Goal: Task Accomplishment & Management: Manage account settings

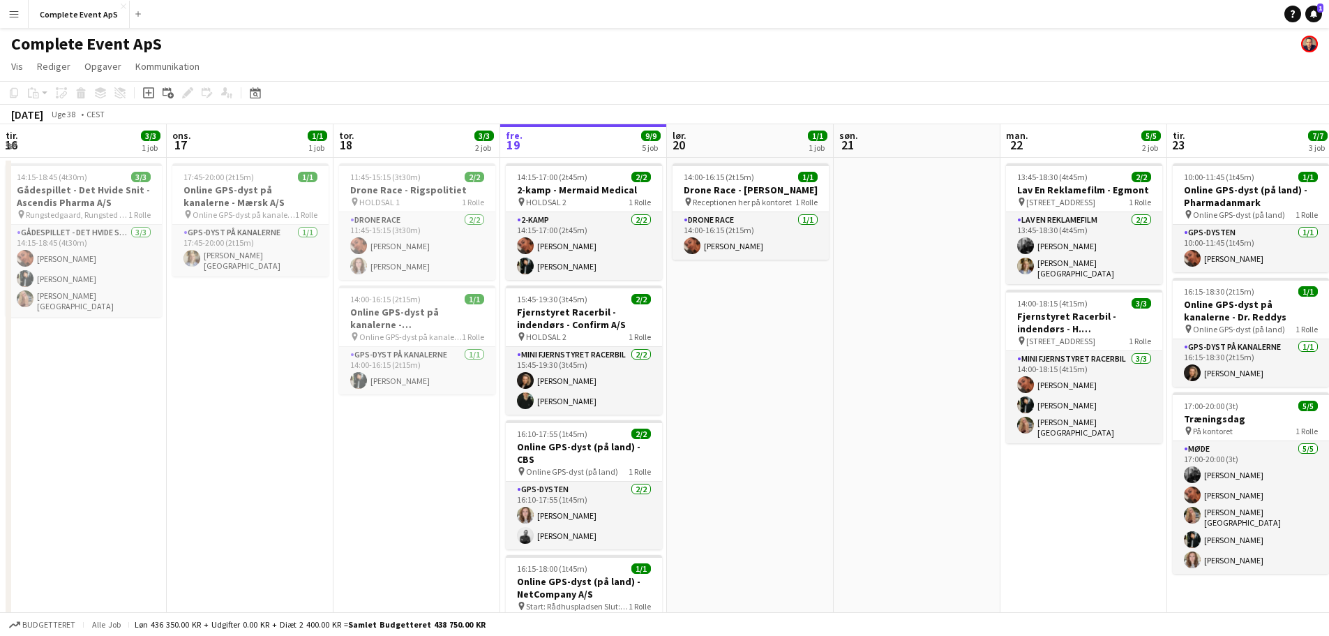
scroll to position [0, 334]
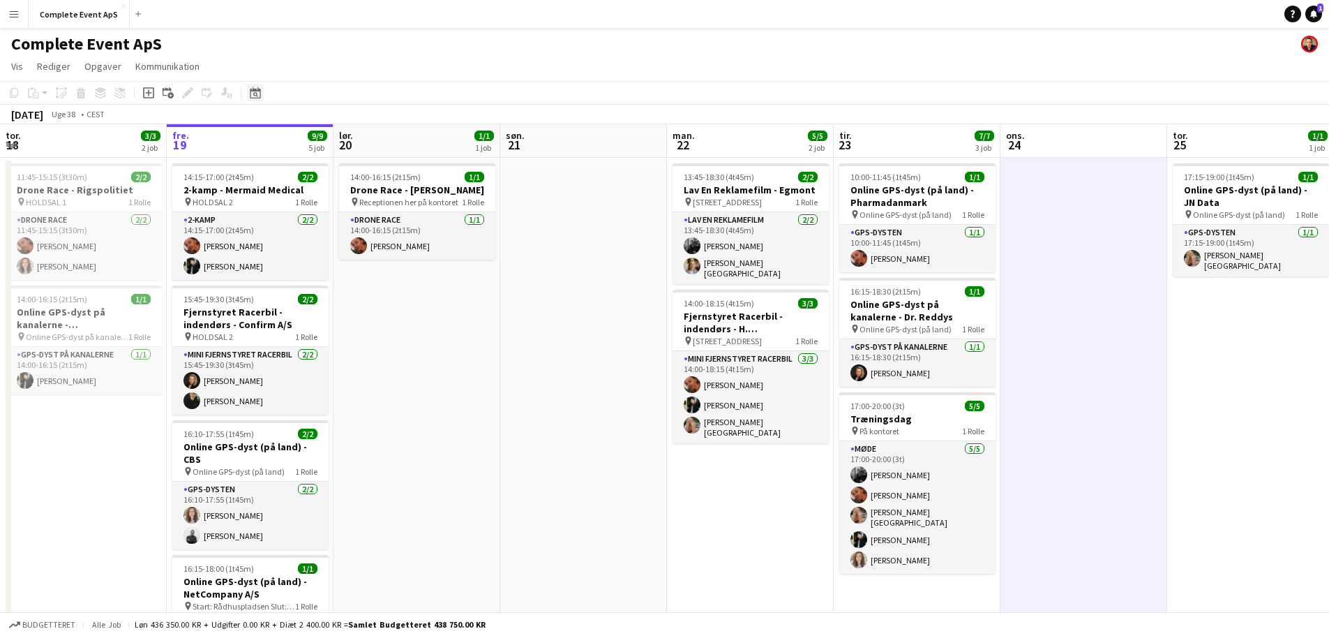
click at [256, 91] on icon at bounding box center [255, 92] width 10 height 11
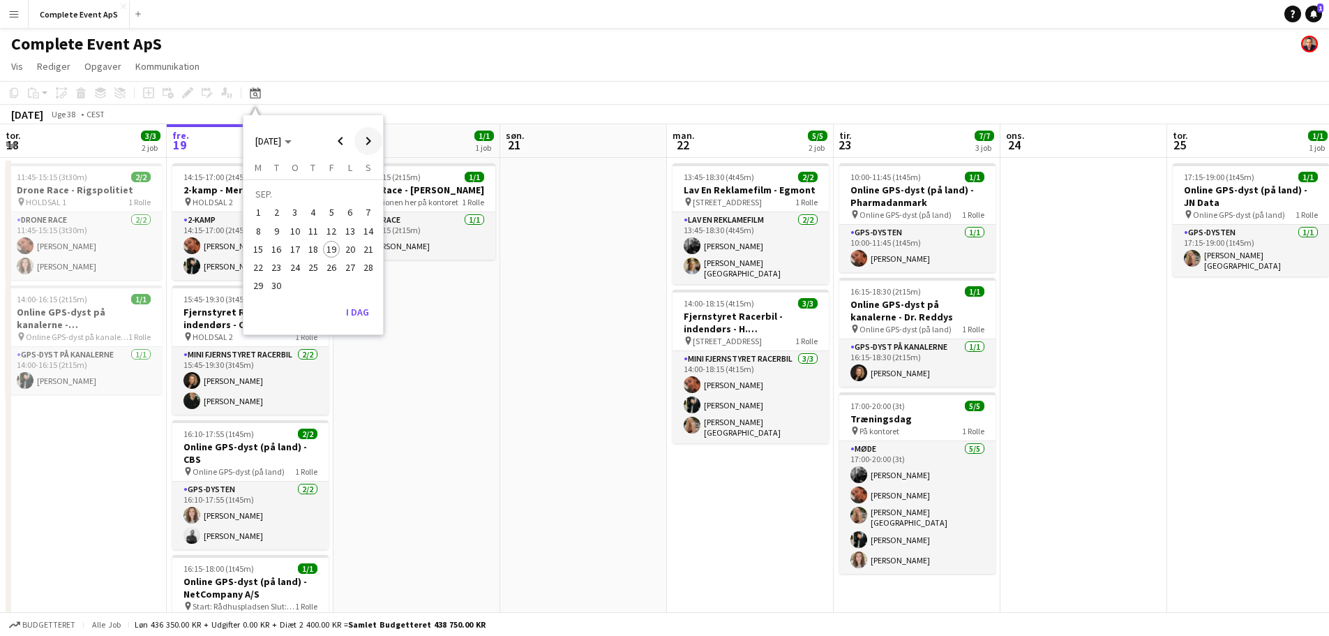
click at [372, 133] on span "Next month" at bounding box center [368, 141] width 28 height 28
click at [338, 140] on span "Previous month" at bounding box center [341, 141] width 28 height 28
click at [334, 265] on span "26" at bounding box center [331, 267] width 17 height 17
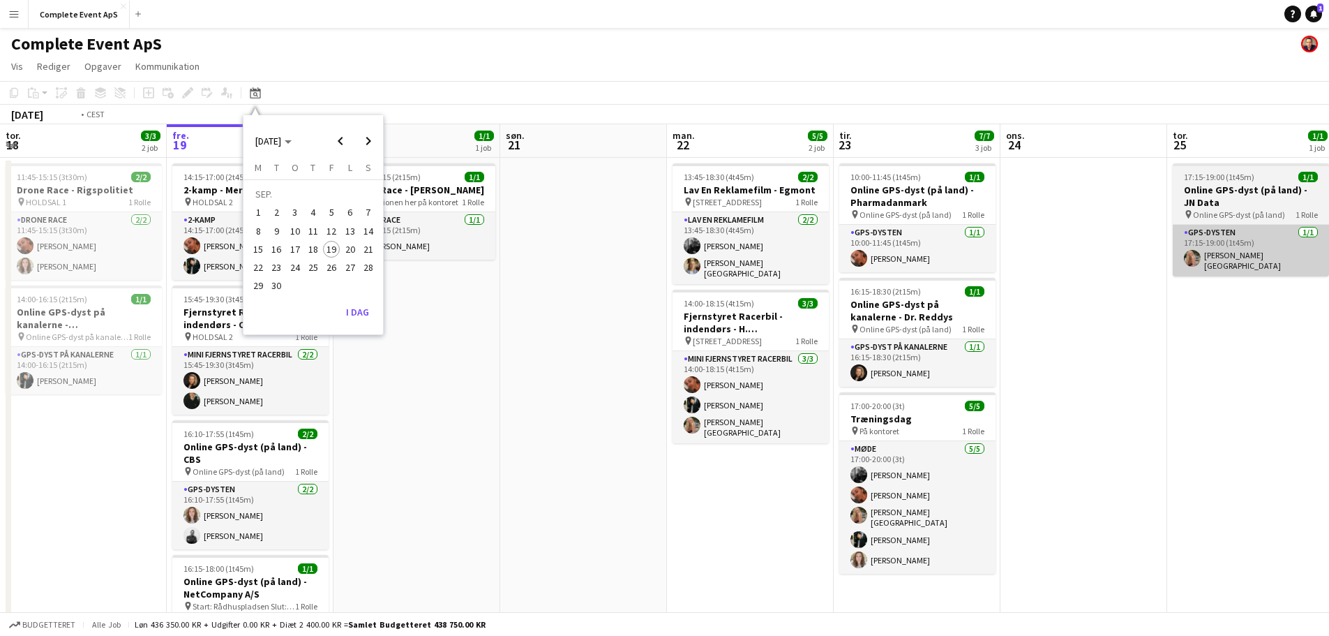
scroll to position [0, 480]
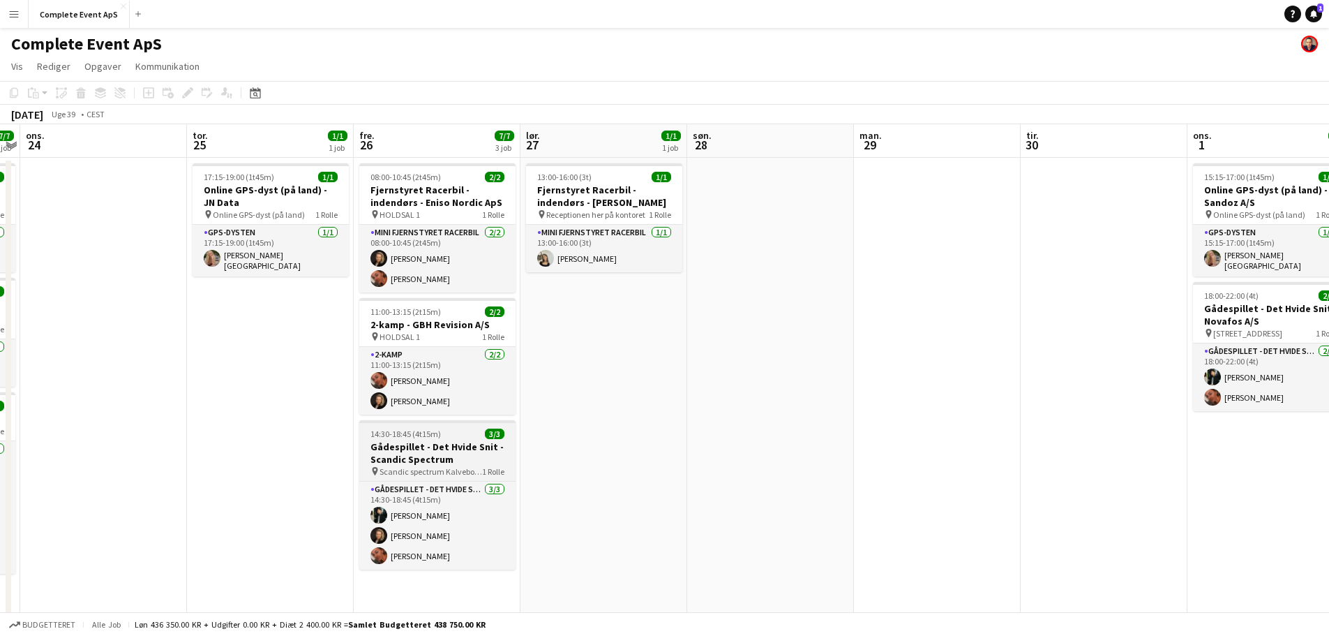
click at [454, 435] on div "14:30-18:45 (4t15m) 3/3" at bounding box center [437, 433] width 156 height 10
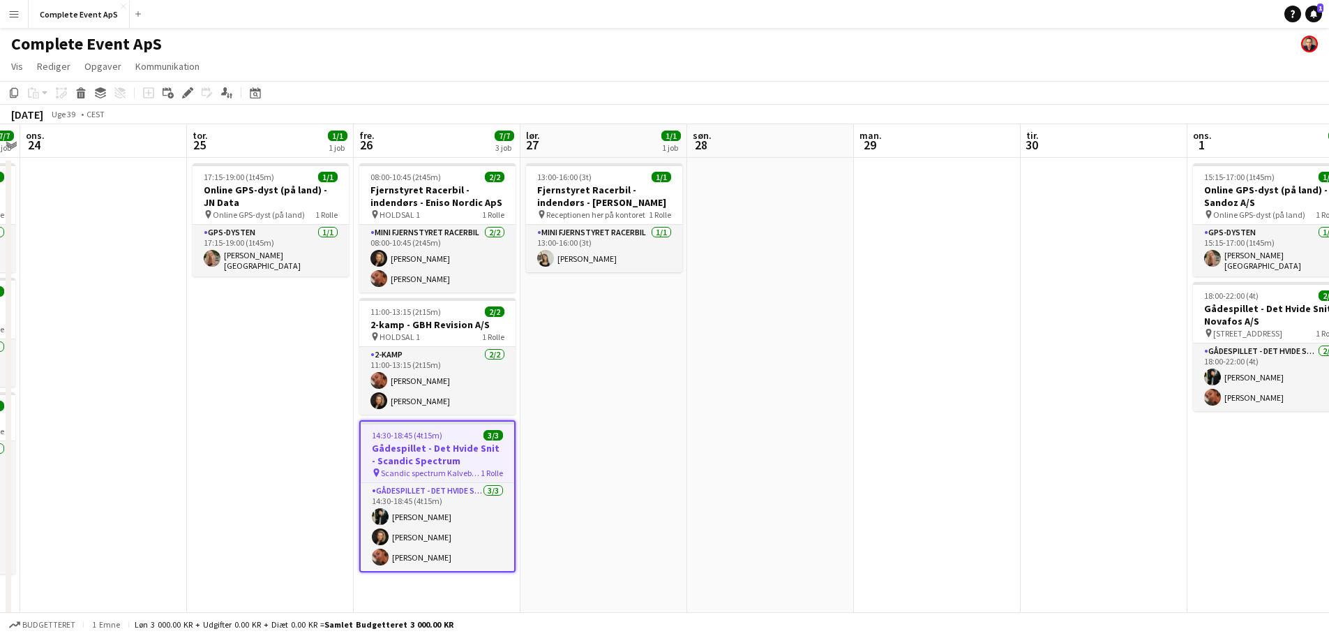
click at [454, 435] on div "14:30-18:45 (4t15m) 3/3" at bounding box center [438, 435] width 154 height 10
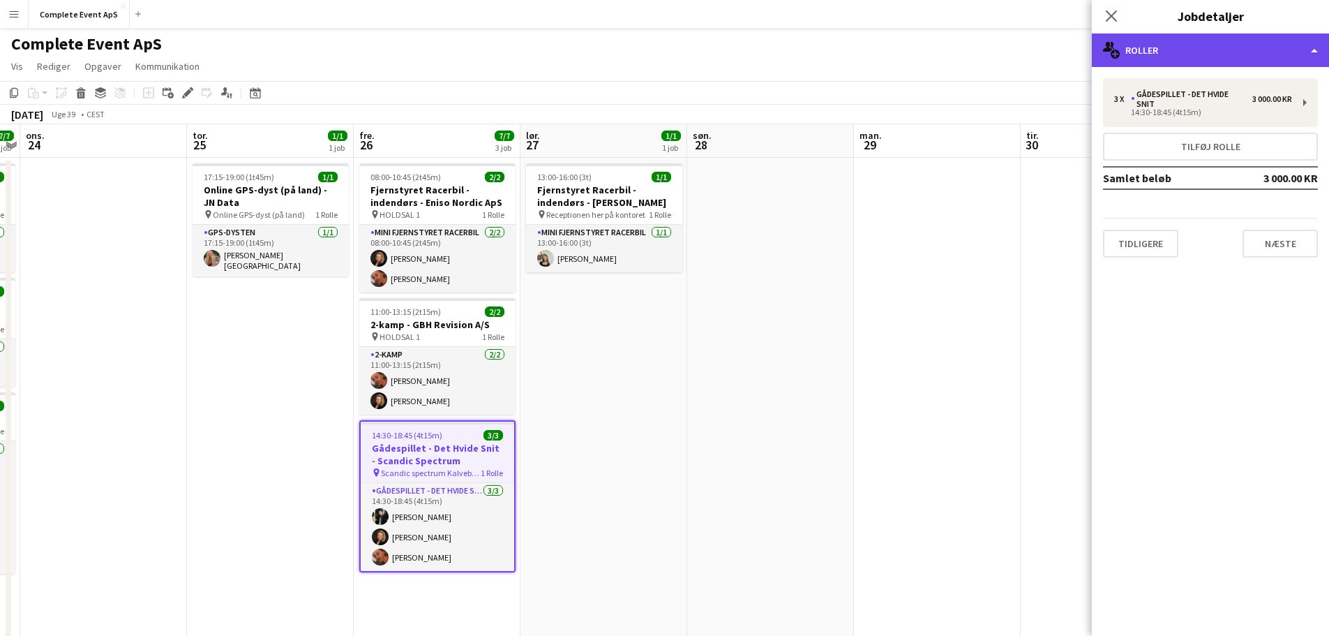
click at [1202, 47] on div "multiple-users-add Roller" at bounding box center [1210, 49] width 237 height 33
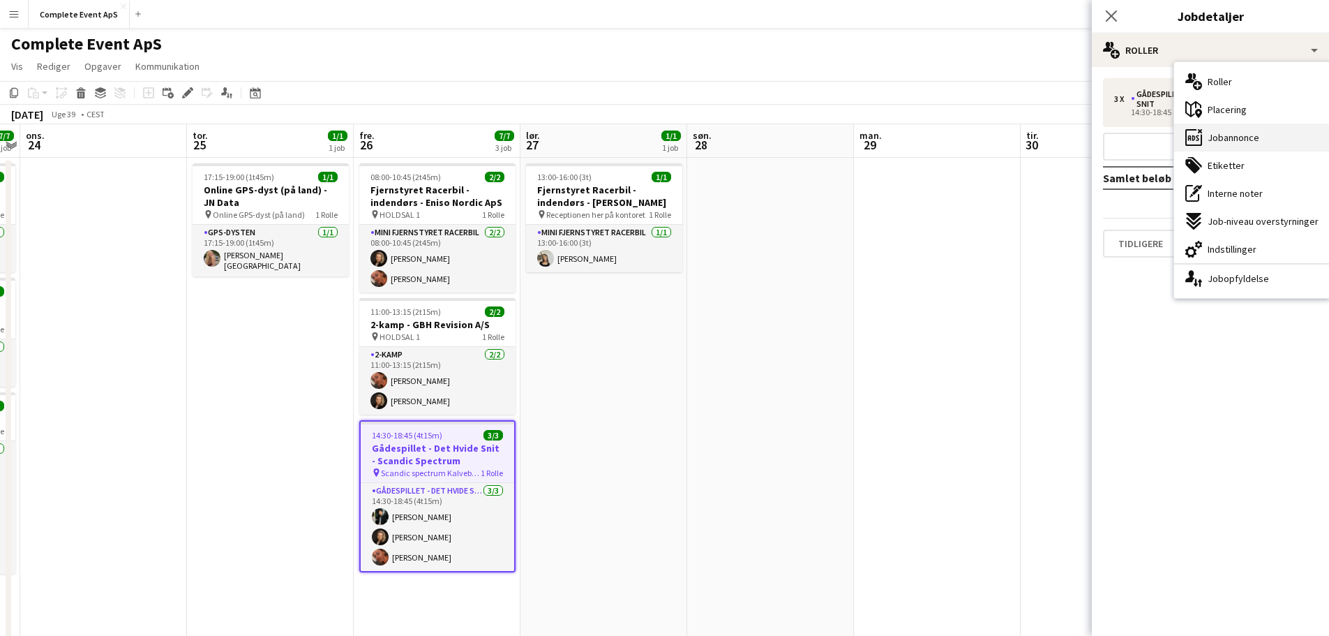
click at [1216, 135] on span "Jobannonce" at bounding box center [1234, 137] width 52 height 13
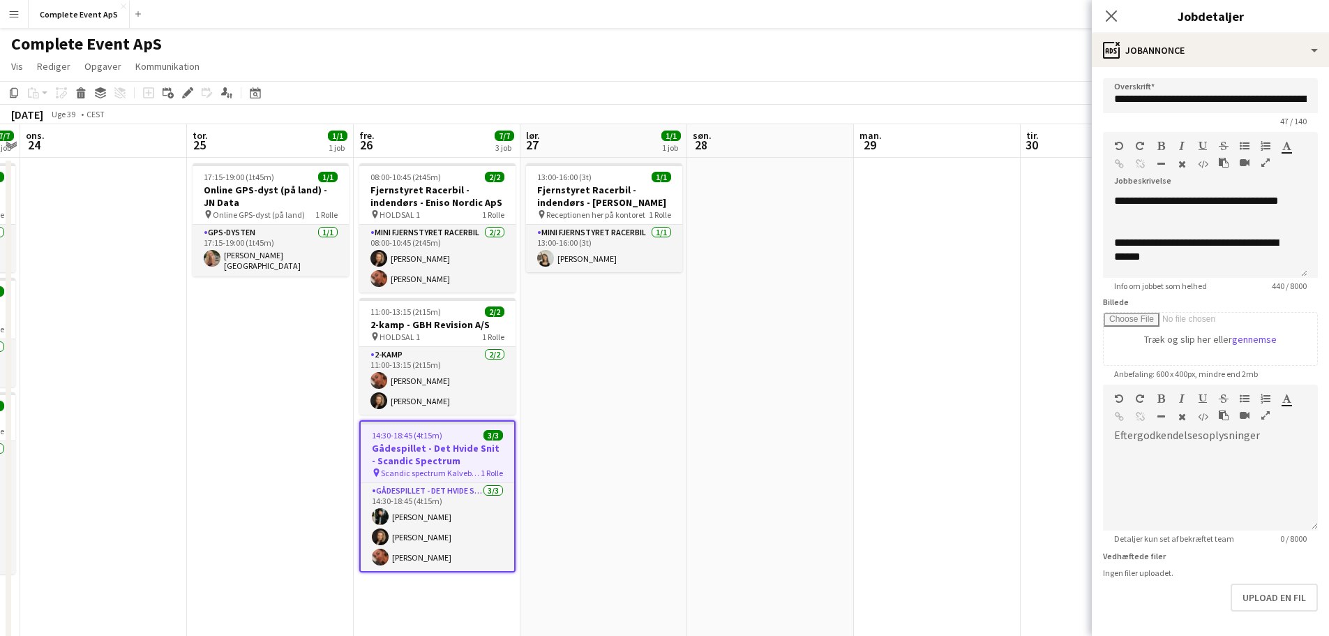
scroll to position [70, 0]
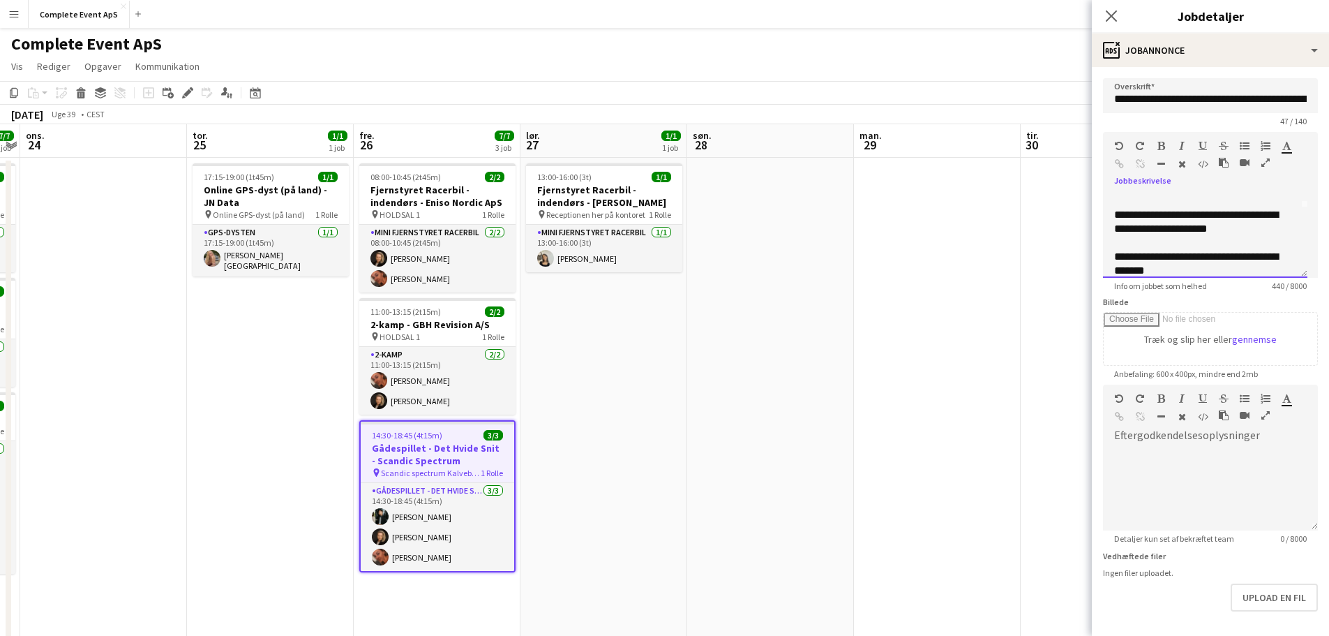
click at [1196, 257] on div "**********" at bounding box center [1200, 264] width 172 height 28
click at [1137, 269] on div "**********" at bounding box center [1200, 264] width 172 height 28
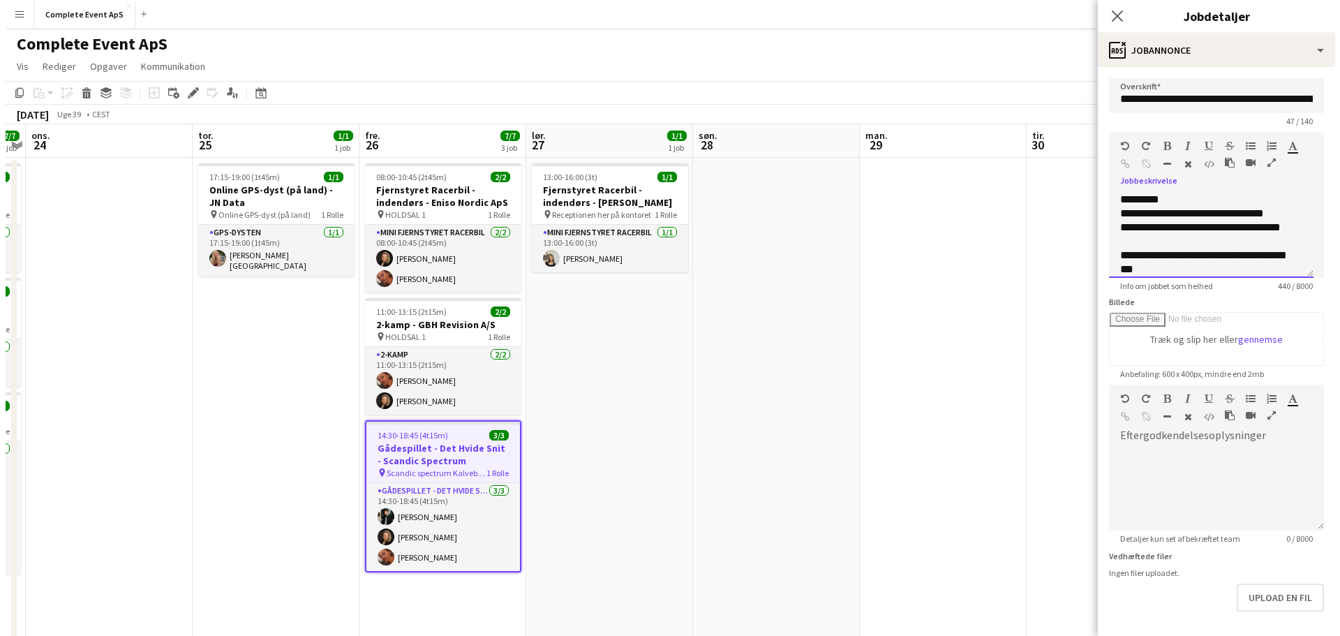
scroll to position [54, 0]
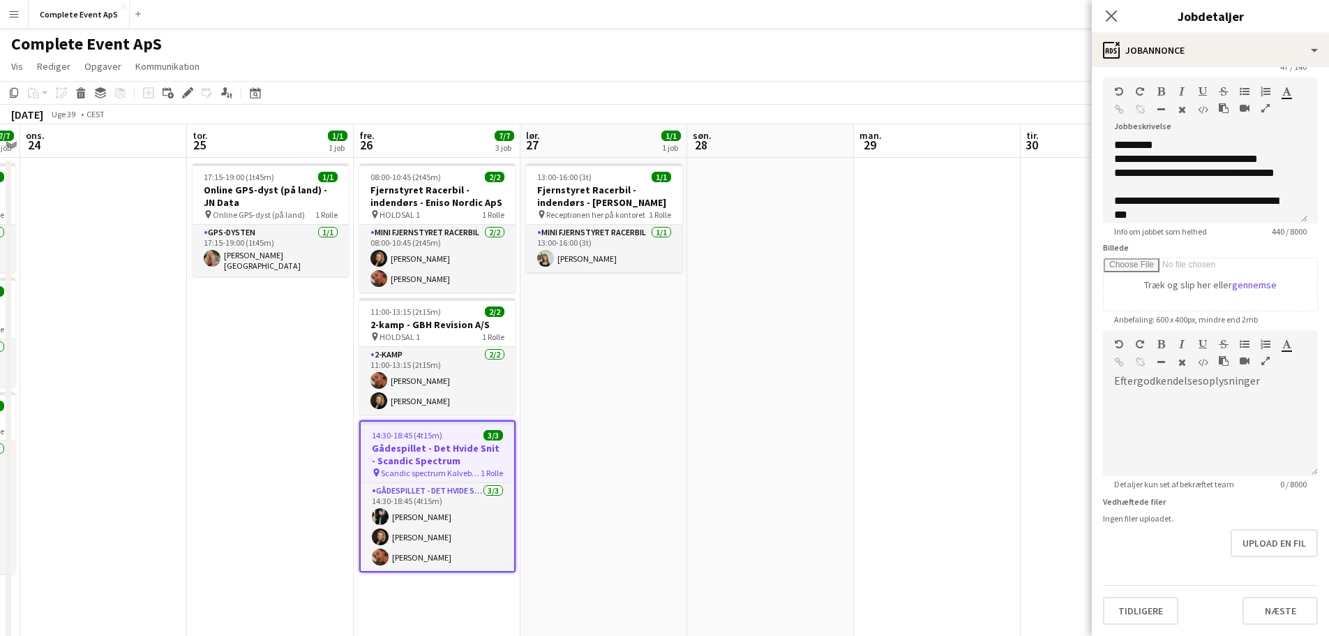
click at [1008, 277] on app-date-cell at bounding box center [937, 501] width 167 height 687
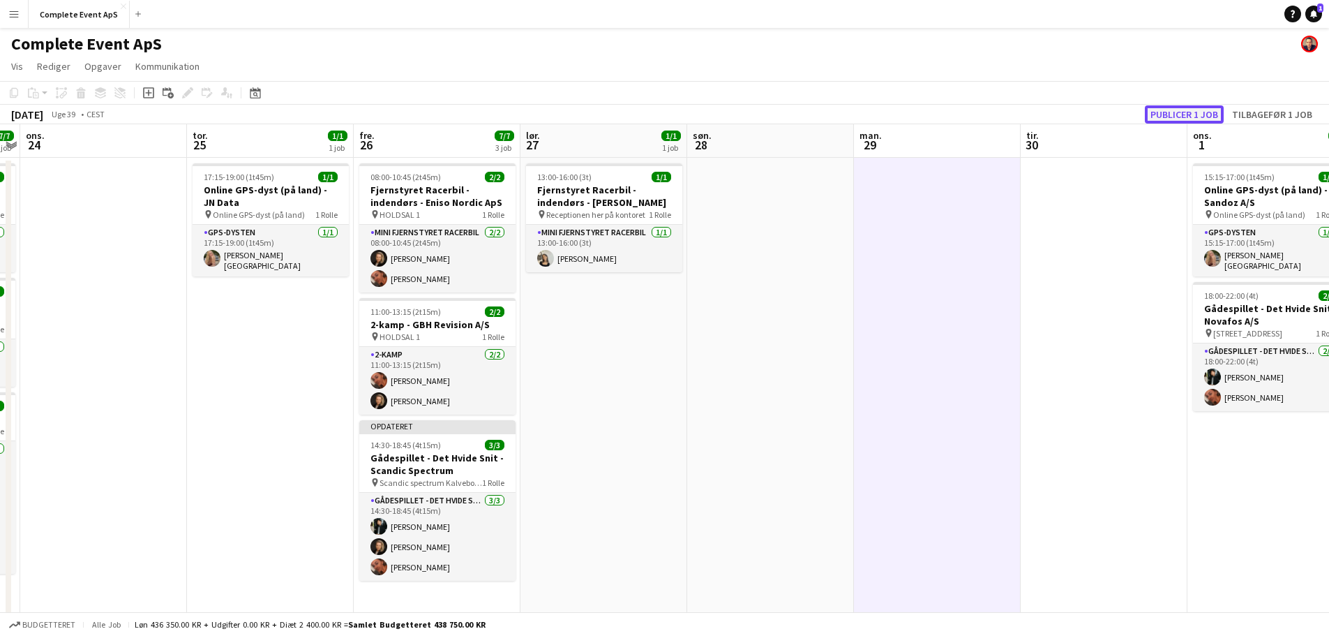
click at [1167, 114] on button "Publicer 1 job" at bounding box center [1184, 114] width 79 height 18
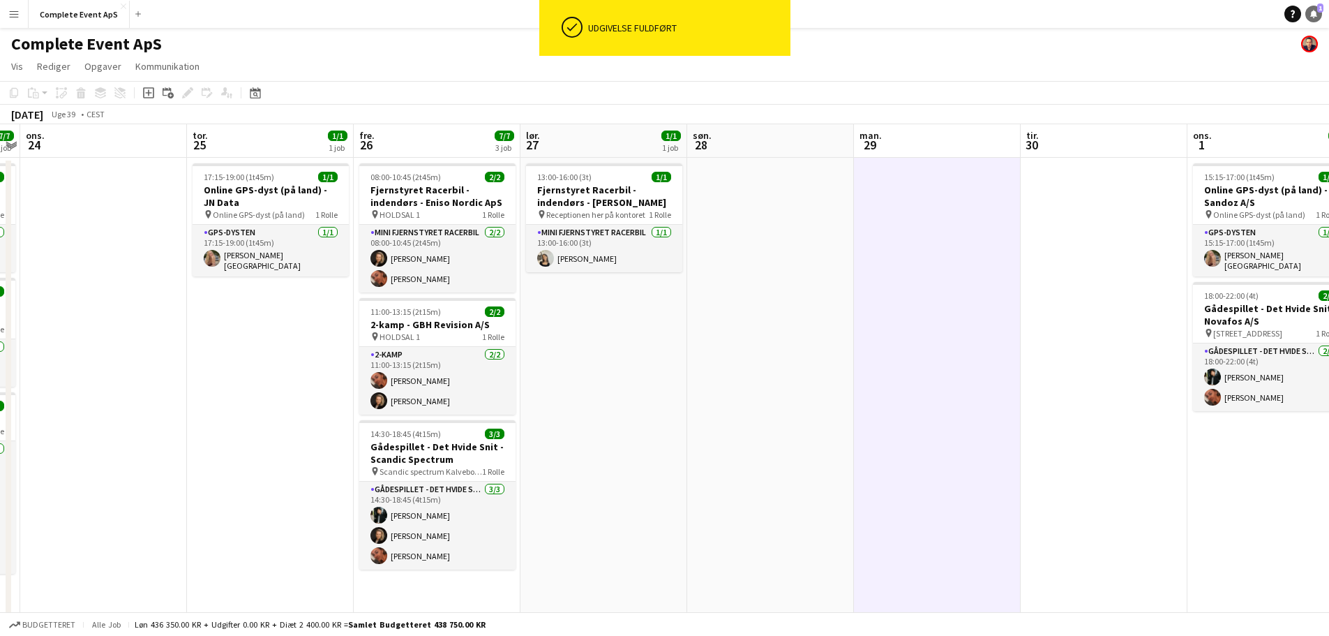
click at [1315, 16] on icon at bounding box center [1313, 13] width 7 height 7
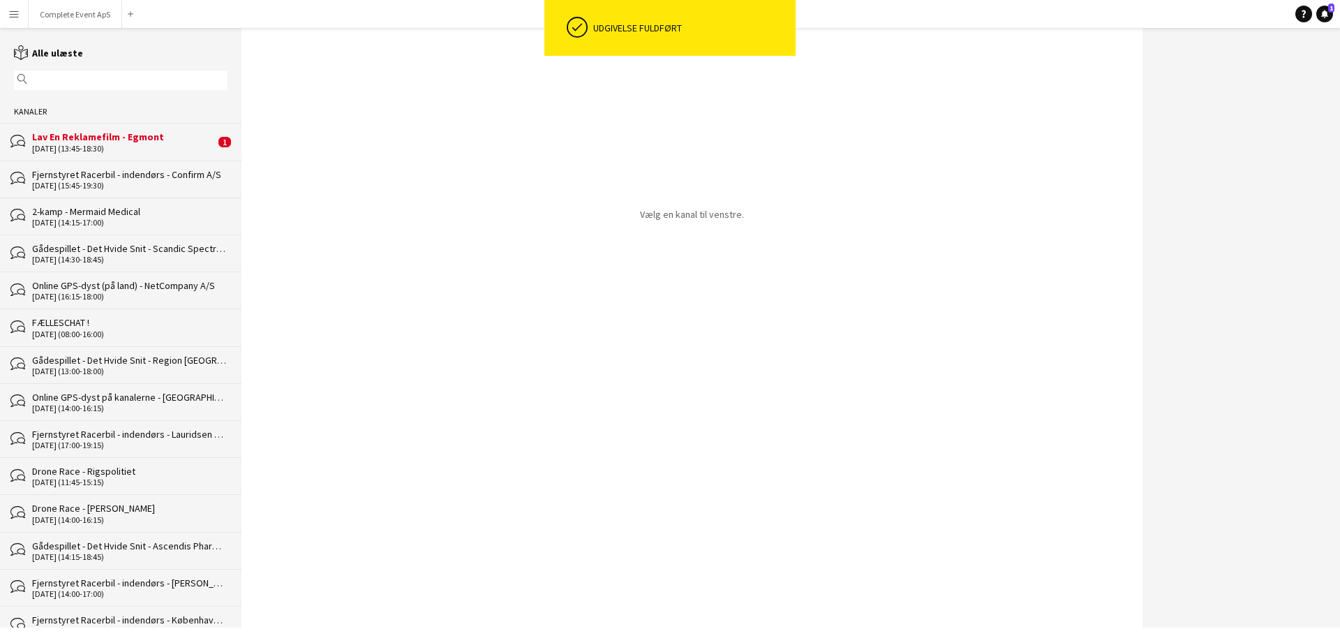
click at [137, 147] on div "[DATE] (13:45-18:30)" at bounding box center [123, 149] width 183 height 10
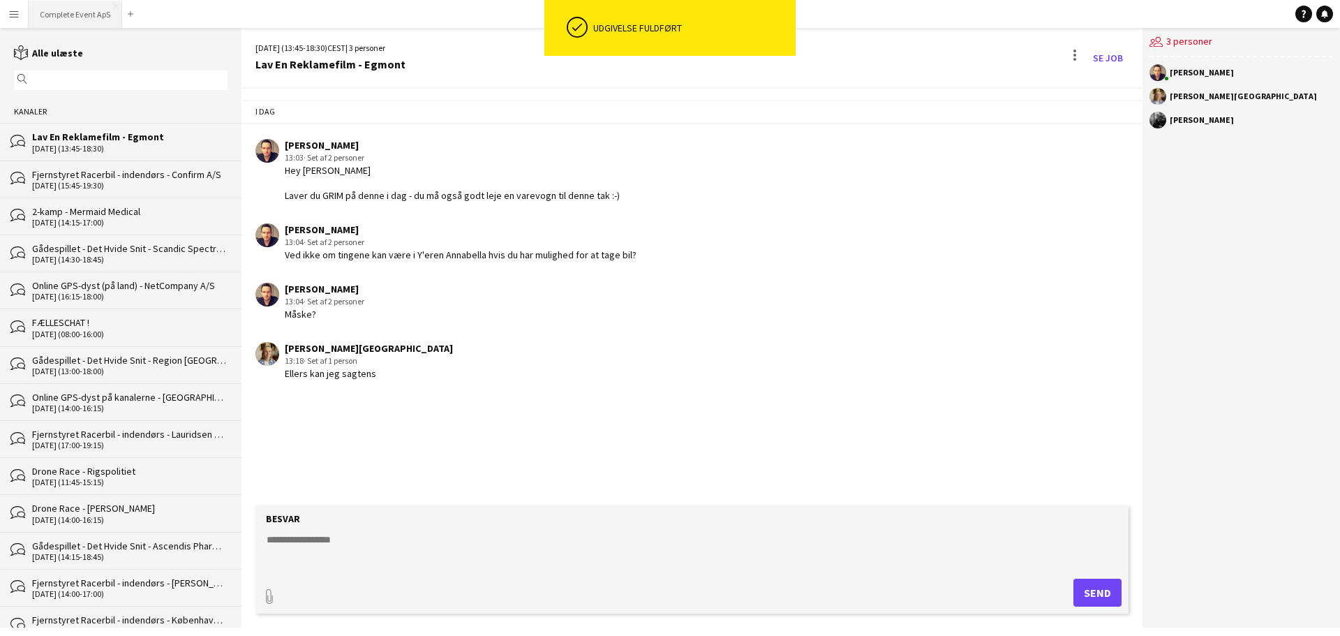
click at [98, 13] on button "Complete Event ApS Luk" at bounding box center [76, 14] width 94 height 27
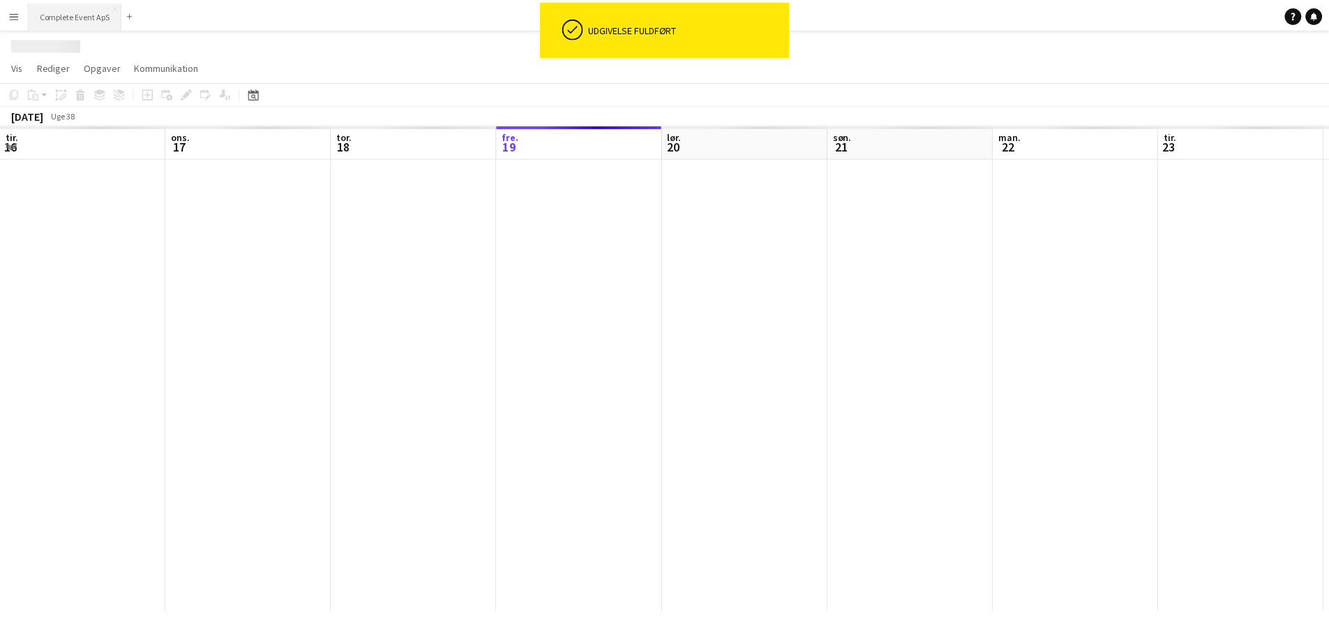
scroll to position [0, 334]
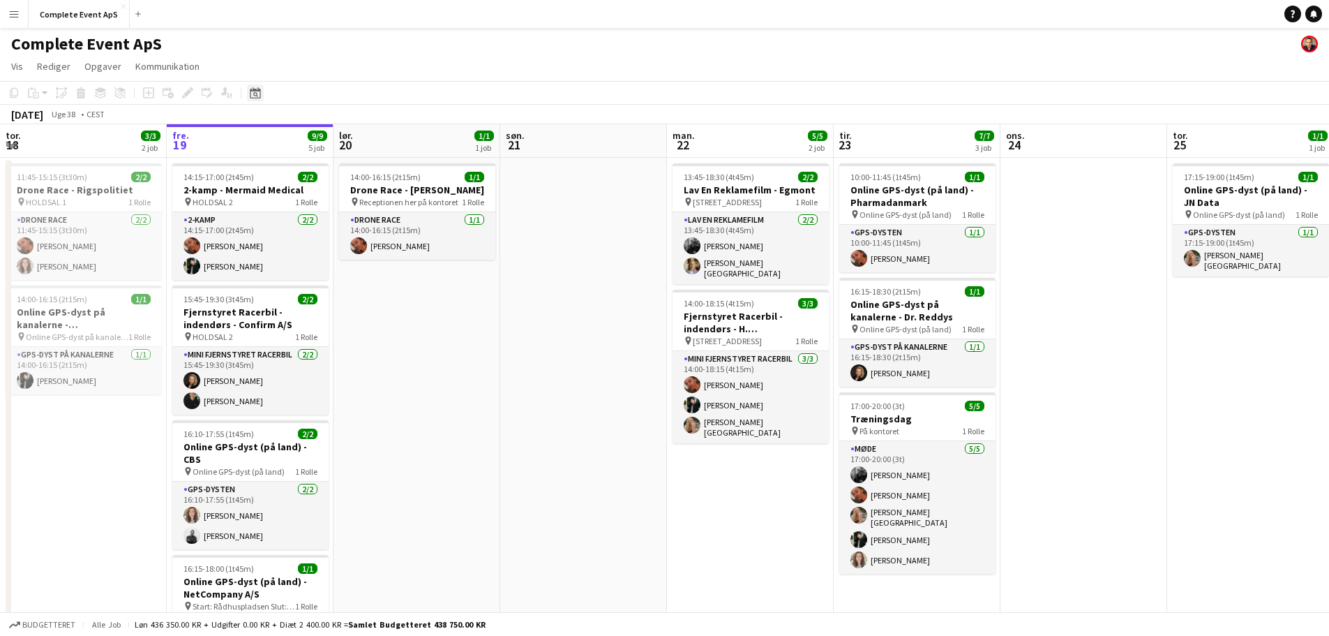
click at [258, 91] on icon at bounding box center [255, 92] width 10 height 11
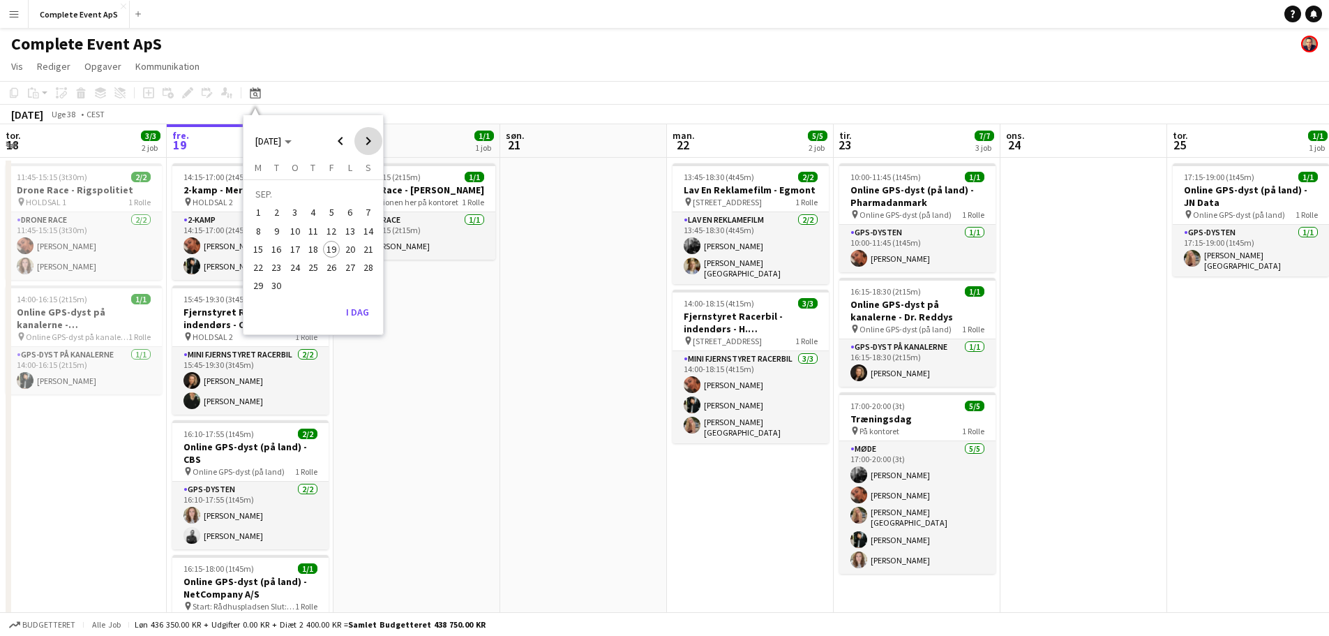
click at [371, 134] on span "Next month" at bounding box center [368, 141] width 28 height 28
click at [297, 233] on span "8" at bounding box center [295, 231] width 17 height 17
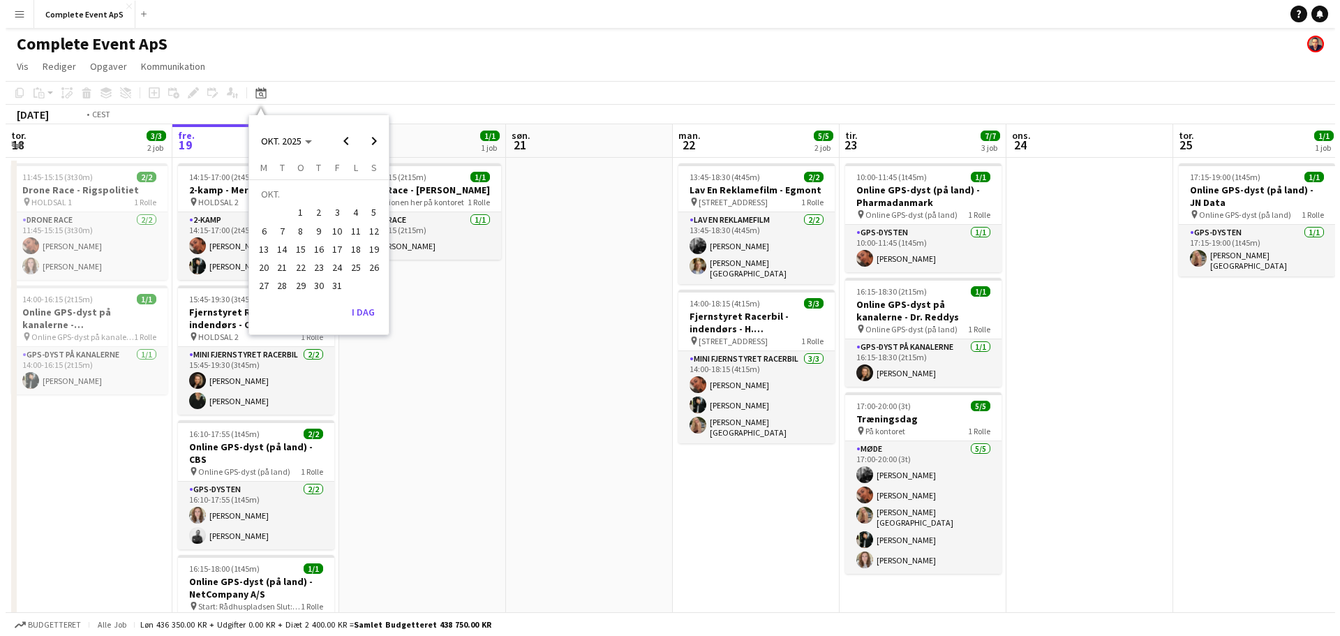
scroll to position [0, 480]
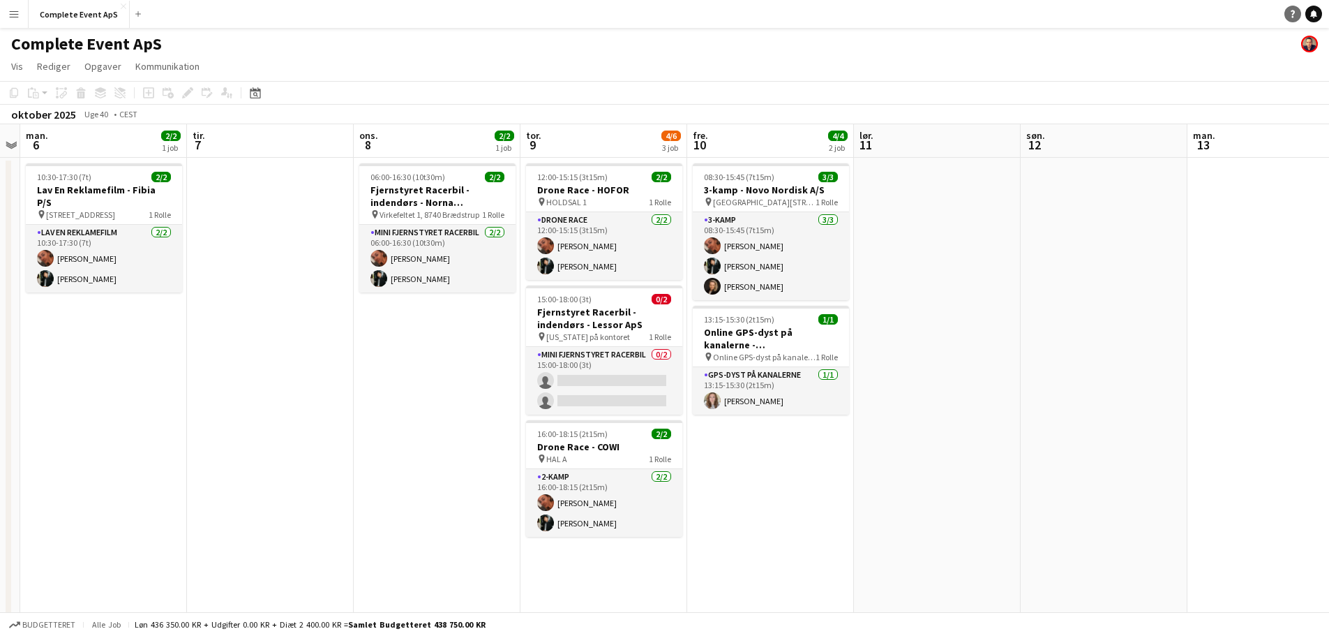
click at [1310, 17] on icon "Notifikationer" at bounding box center [1314, 14] width 8 height 8
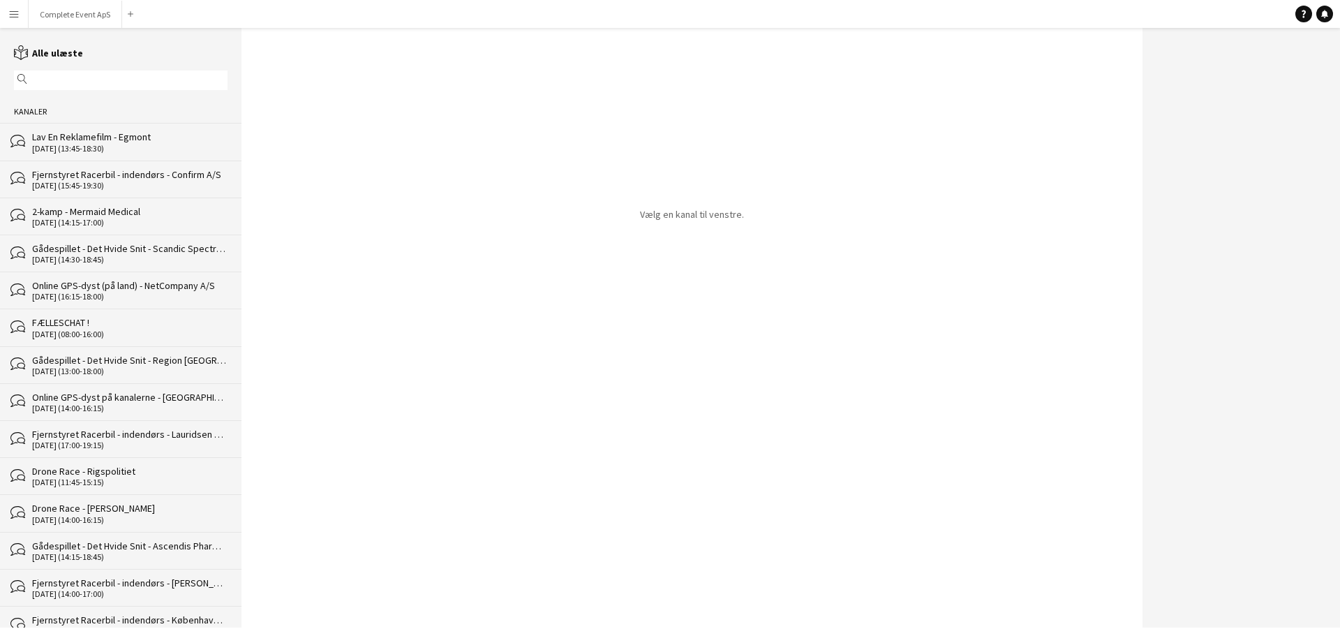
click at [104, 322] on div "FÆLLESCHAT !" at bounding box center [129, 322] width 195 height 13
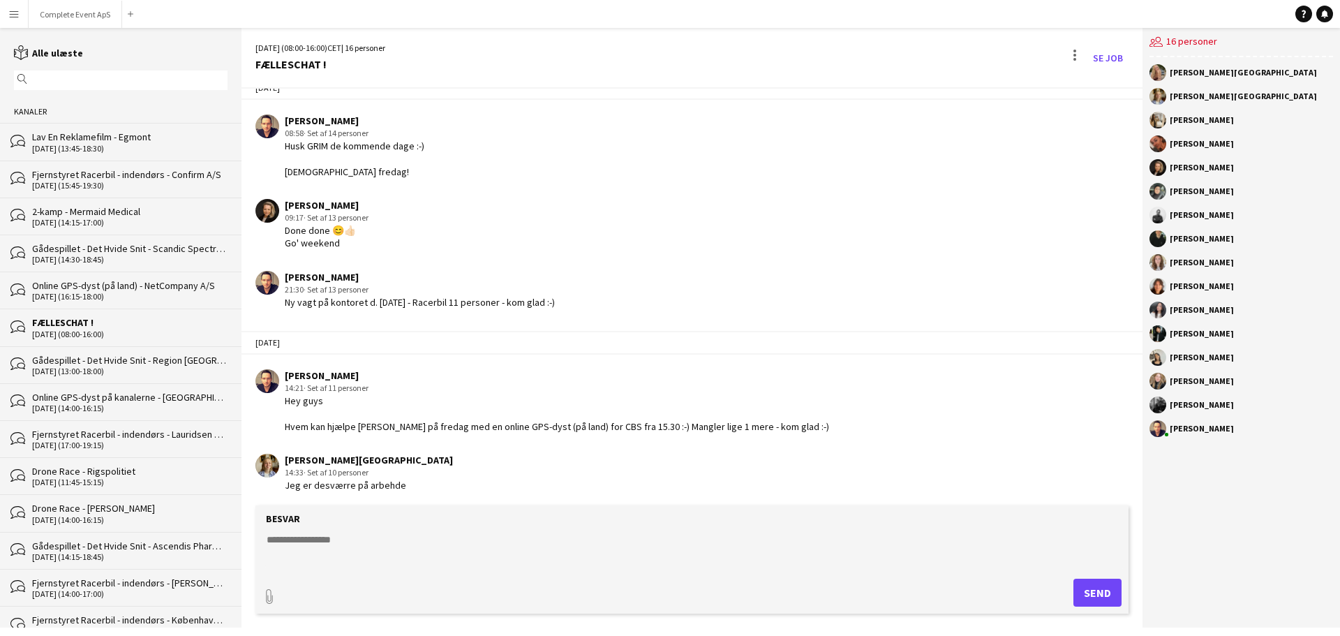
scroll to position [1909, 0]
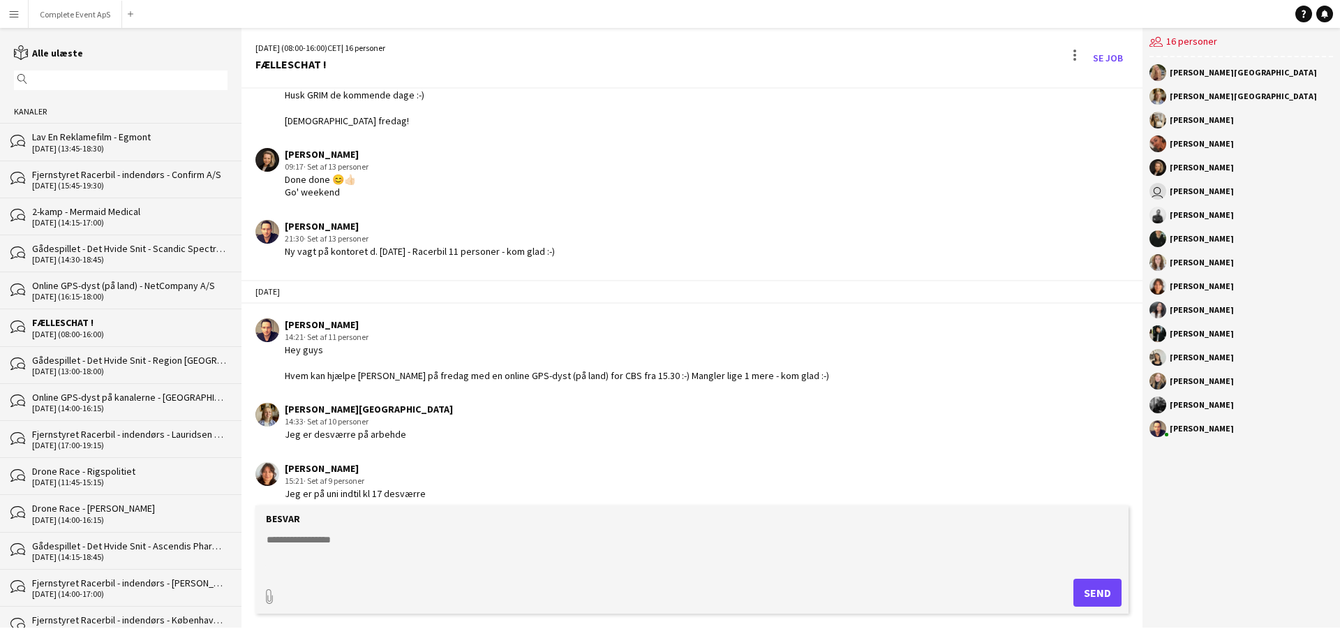
click at [442, 550] on textarea at bounding box center [694, 550] width 859 height 36
type textarea "**********"
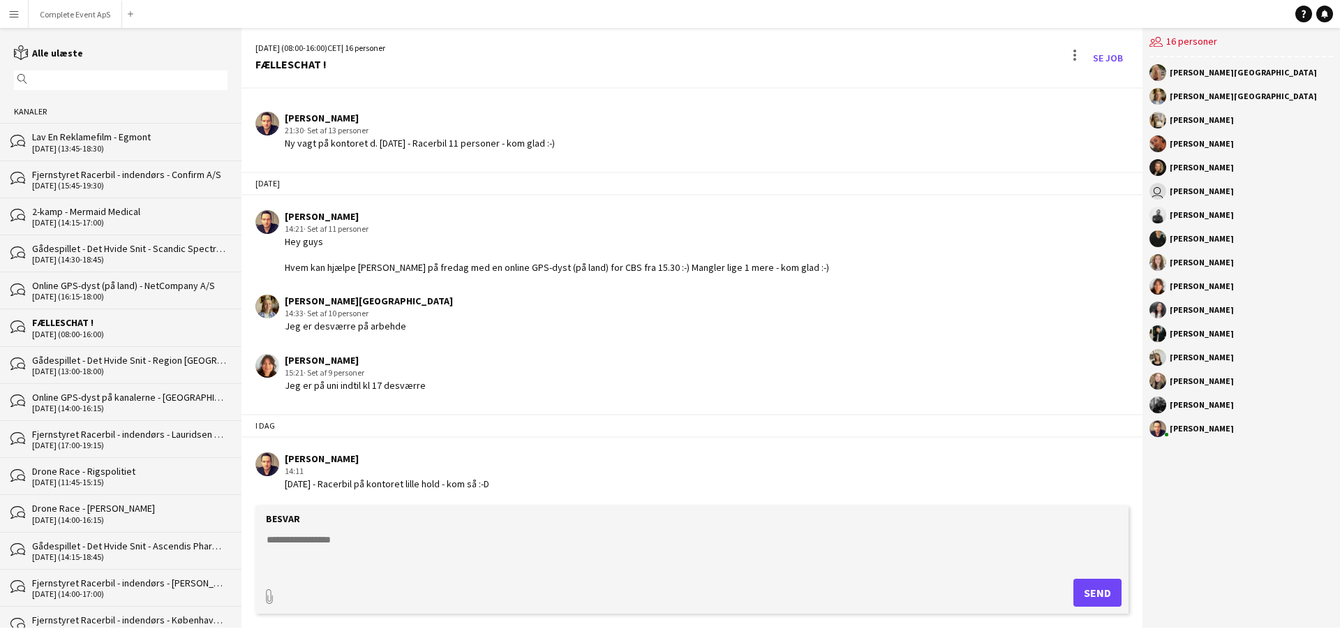
scroll to position [2019, 0]
click at [84, 13] on button "Complete Event ApS Luk" at bounding box center [76, 14] width 94 height 27
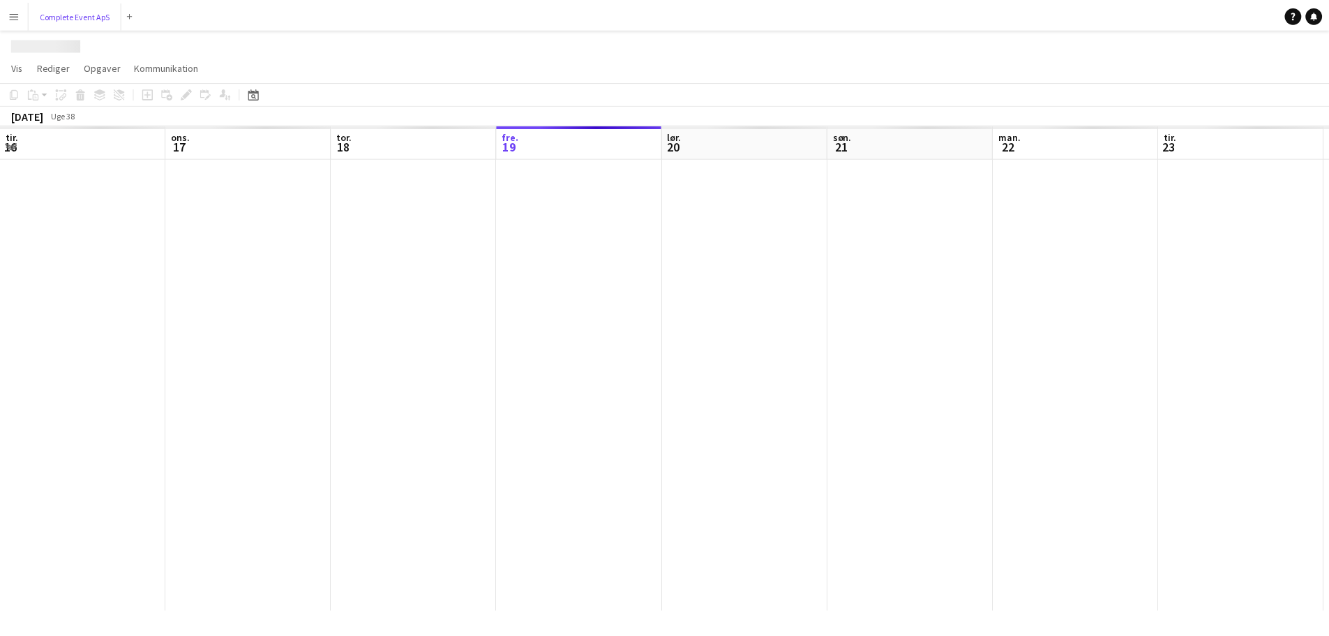
scroll to position [0, 334]
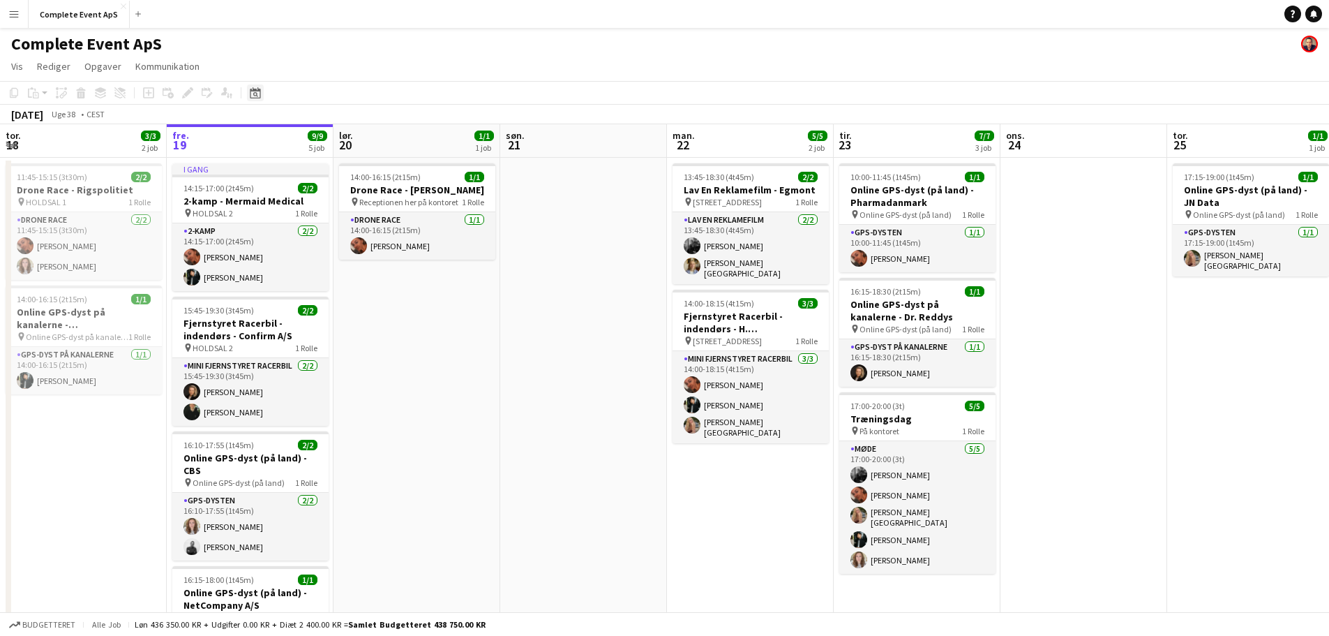
click at [261, 86] on div "Datovælger" at bounding box center [255, 92] width 17 height 17
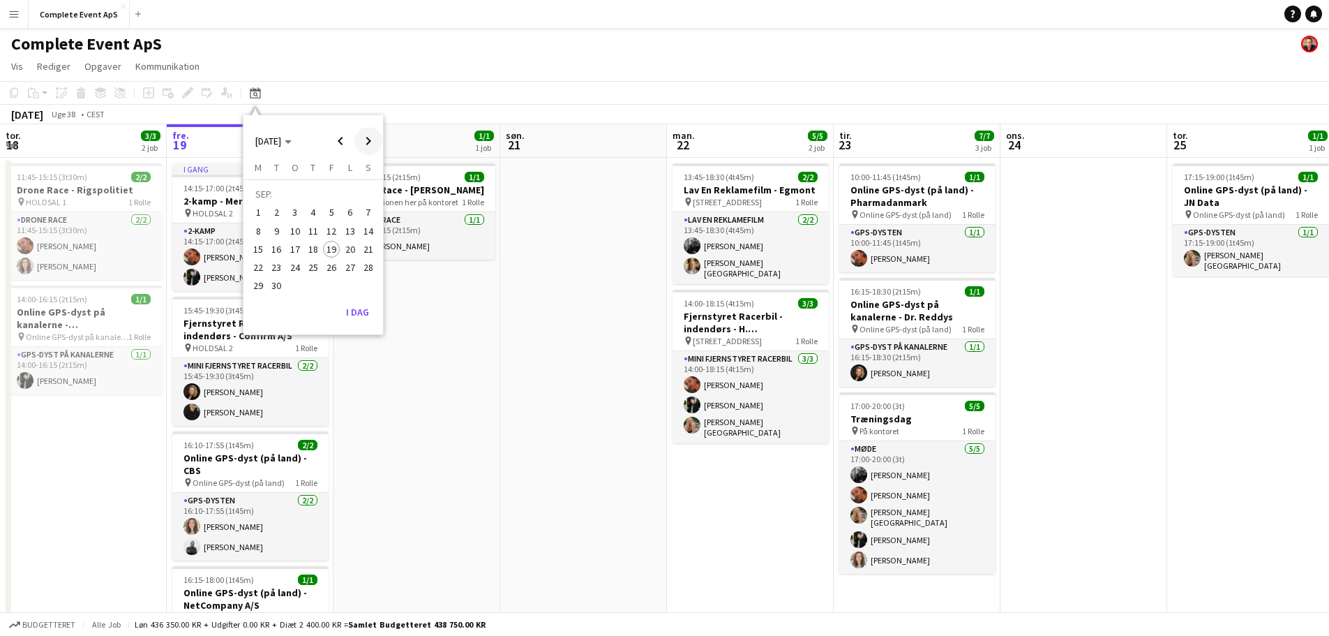
click at [372, 137] on span "Next month" at bounding box center [368, 141] width 28 height 28
click at [297, 230] on span "8" at bounding box center [295, 231] width 17 height 17
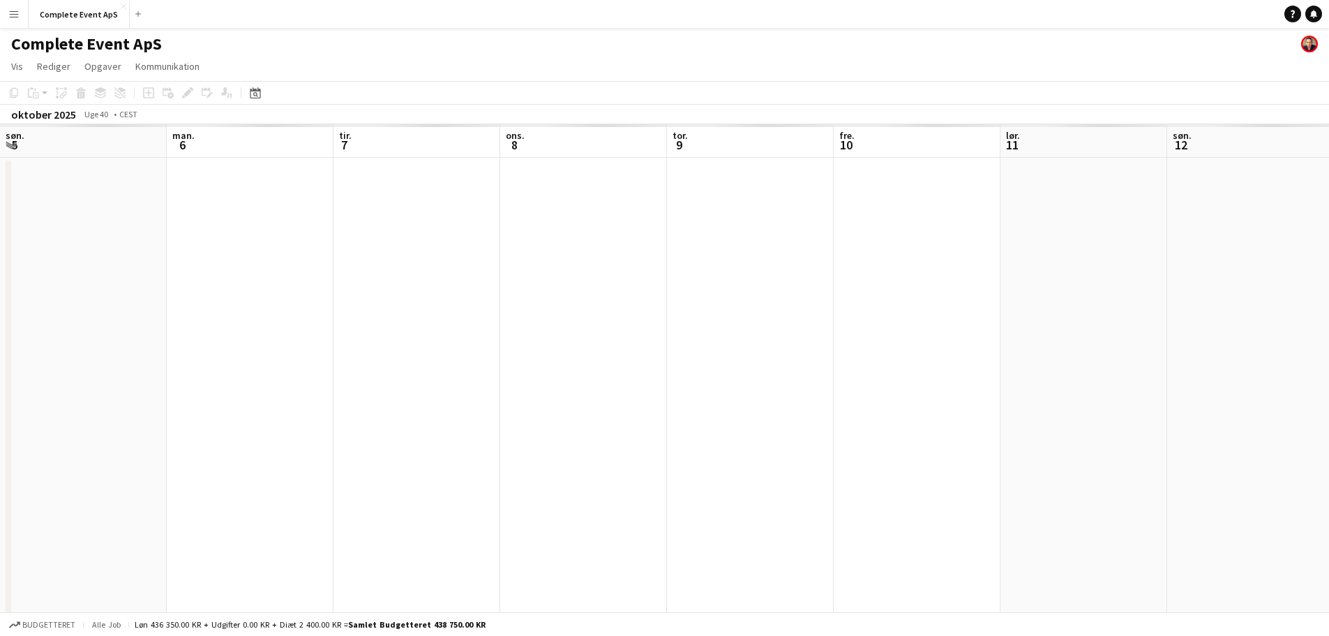
scroll to position [0, 480]
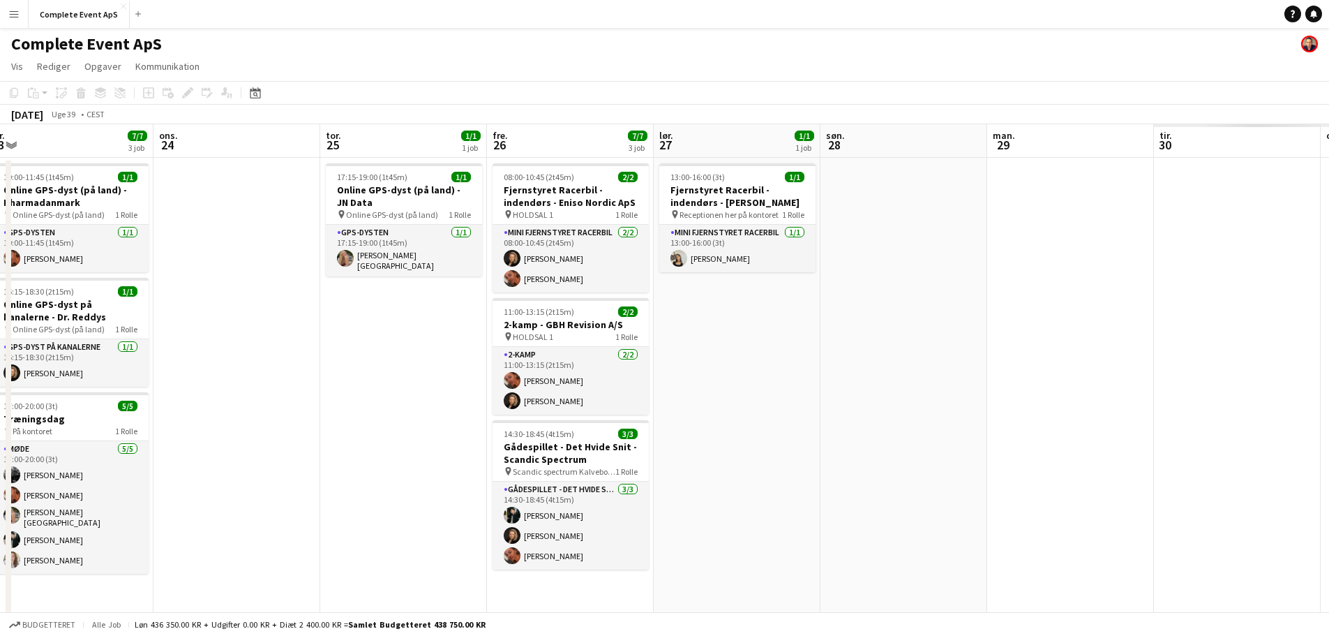
drag, startPoint x: 830, startPoint y: 401, endPoint x: 0, endPoint y: 349, distance: 831.3
click at [0, 349] on app-calendar-viewport "fre. 19 9/9 5 job lør. 20 1/1 1 job søn. 21 man. 22 5/5 2 job tir. 23 7/7 3 job…" at bounding box center [664, 489] width 1329 height 731
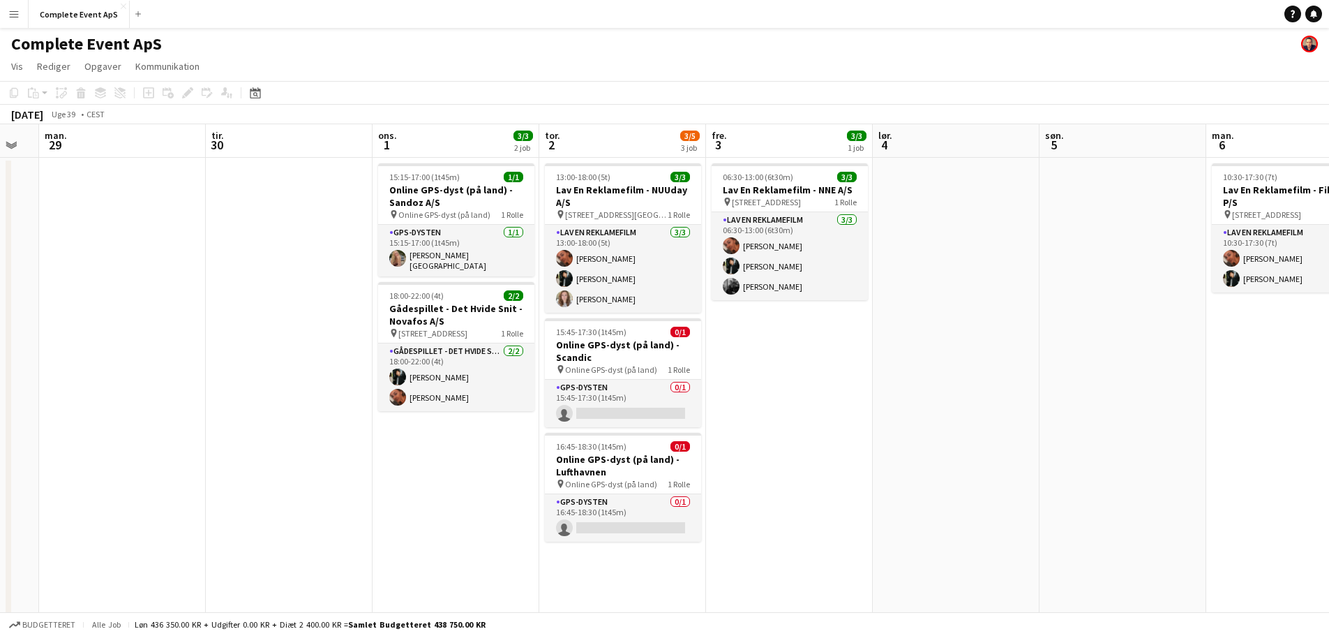
drag, startPoint x: 740, startPoint y: 373, endPoint x: 113, endPoint y: 327, distance: 628.3
click at [113, 327] on app-calendar-viewport "fre. 26 7/7 3 job lør. 27 1/1 1 job søn. 28 man. 29 tir. 30 ons. 1 3/3 2 job to…" at bounding box center [664, 489] width 1329 height 731
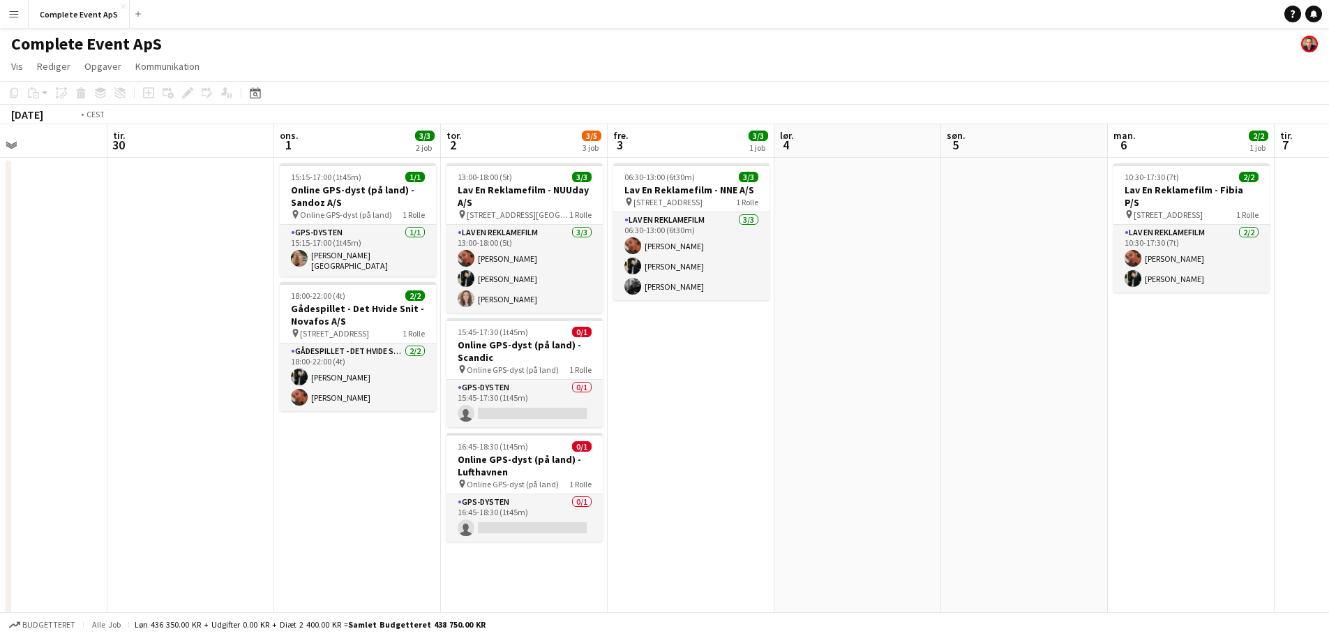
drag, startPoint x: 946, startPoint y: 378, endPoint x: 21, endPoint y: 310, distance: 927.1
click at [21, 310] on app-calendar-viewport "fre. 26 7/7 3 job lør. 27 1/1 1 job søn. 28 man. 29 tir. 30 ons. 1 3/3 2 job to…" at bounding box center [664, 489] width 1329 height 731
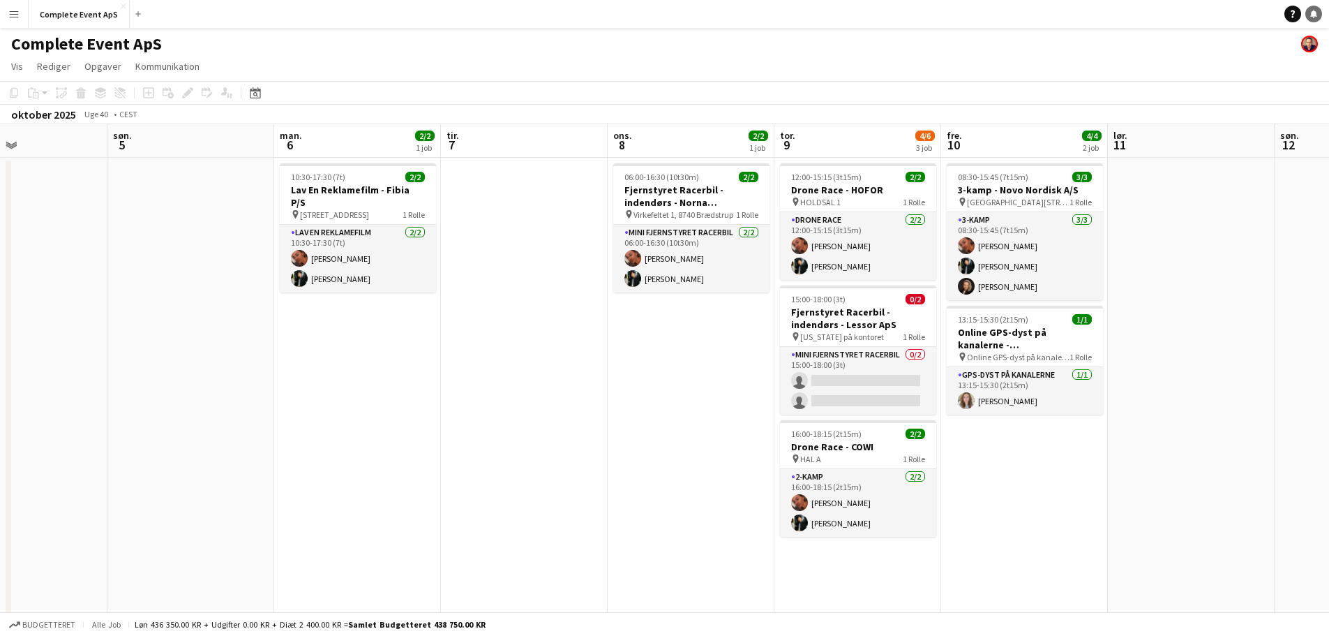
click at [1313, 10] on icon "Notifikationer" at bounding box center [1314, 14] width 8 height 8
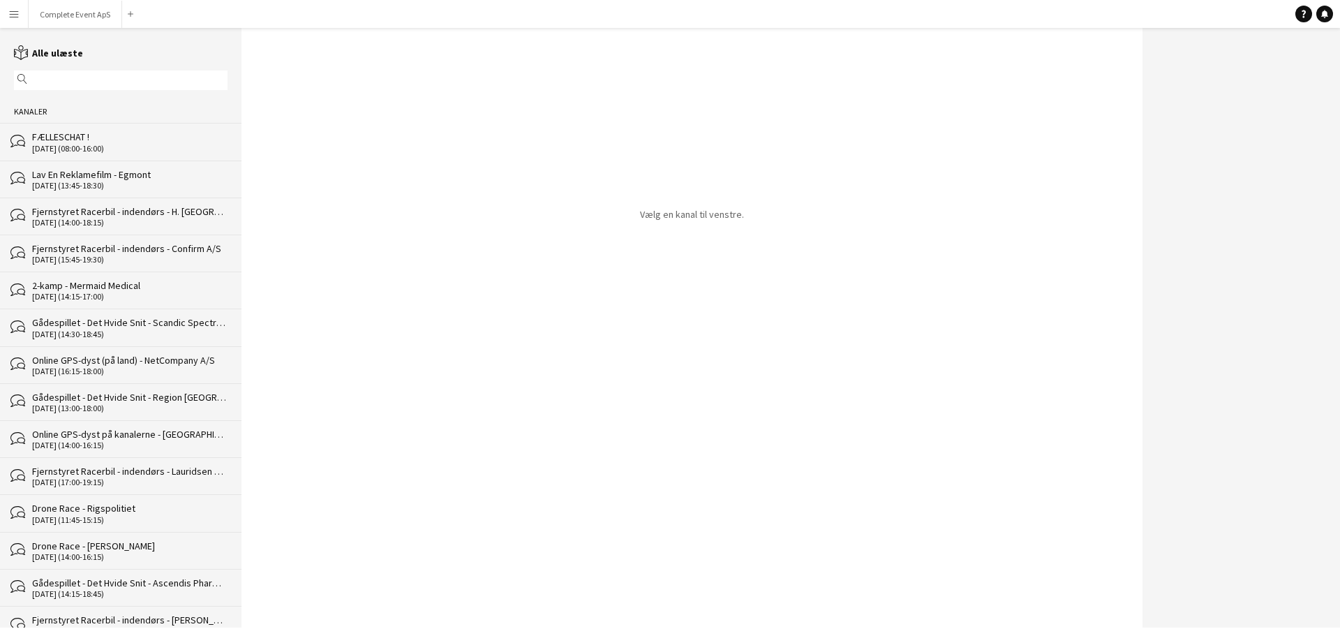
click at [112, 142] on div "FÆLLESCHAT !" at bounding box center [129, 136] width 195 height 13
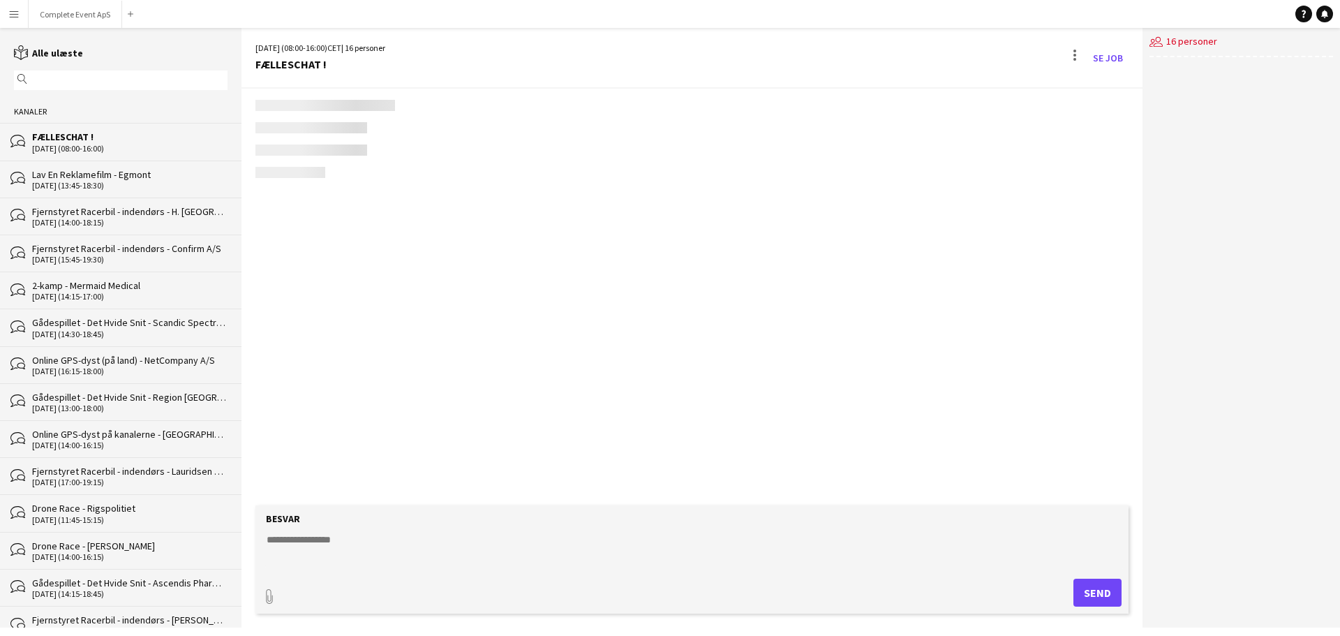
scroll to position [1960, 0]
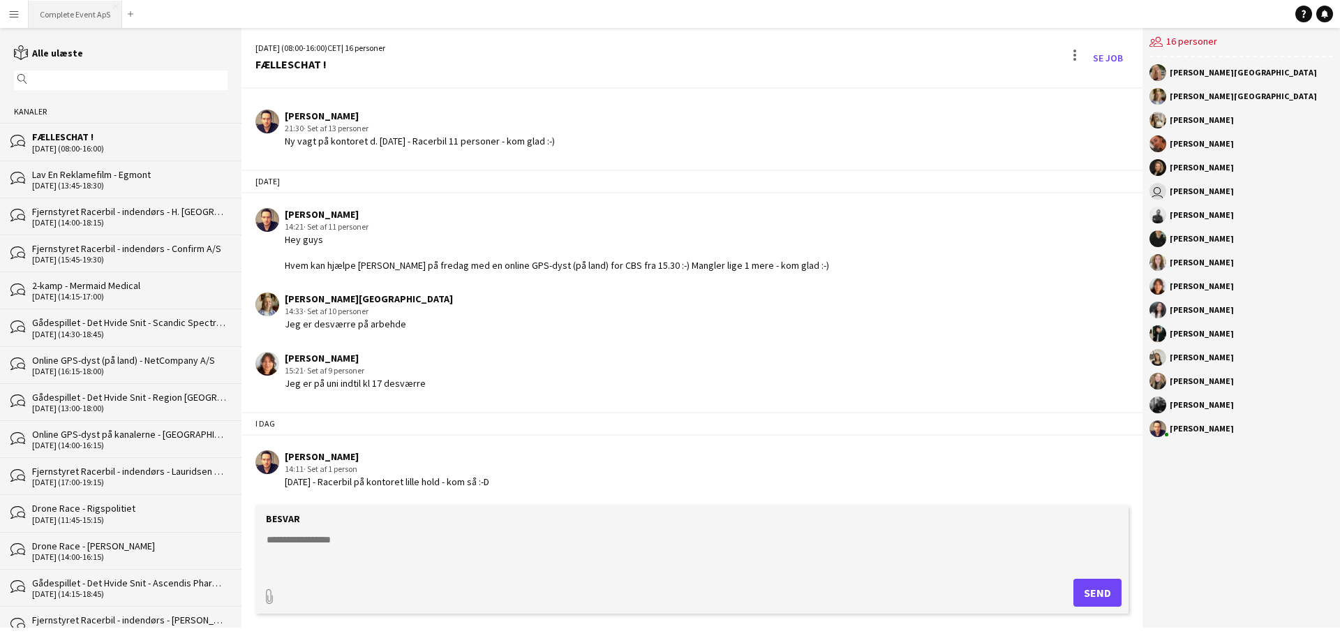
click at [74, 7] on button "Complete Event ApS Luk" at bounding box center [76, 14] width 94 height 27
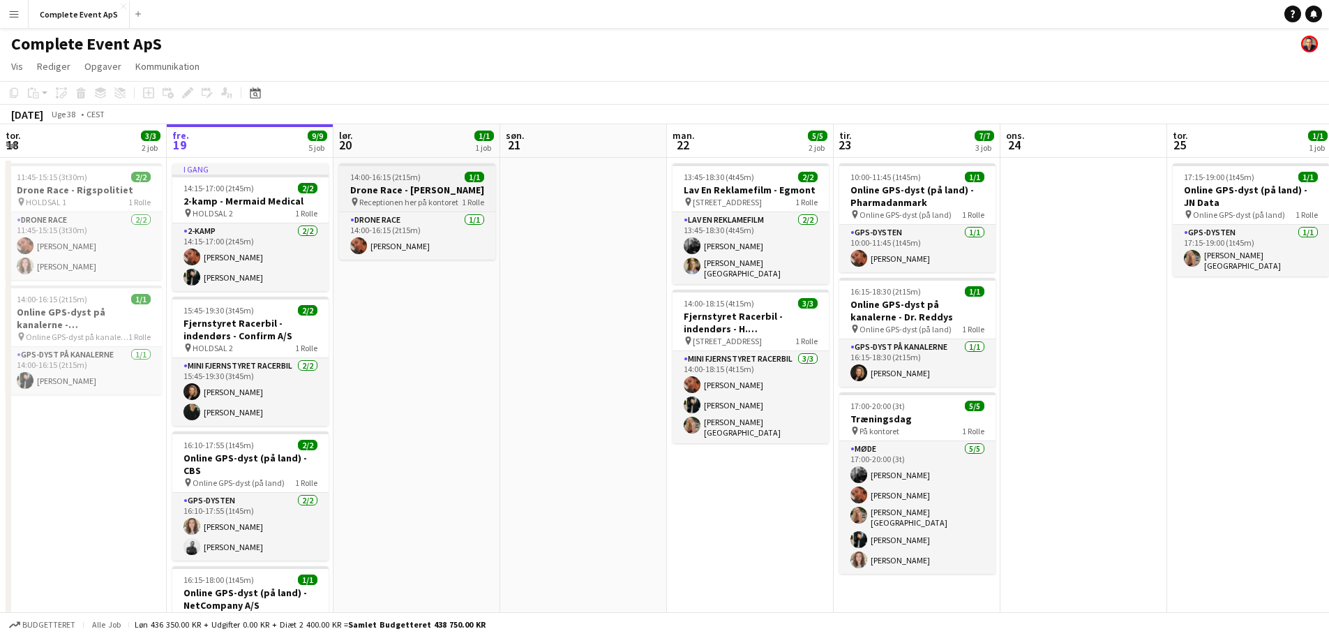
click at [435, 170] on app-job-card "14:00-16:15 (2t15m) 1/1 Drone Race - Michael Wernebo pin Receptionen her på kon…" at bounding box center [417, 211] width 156 height 96
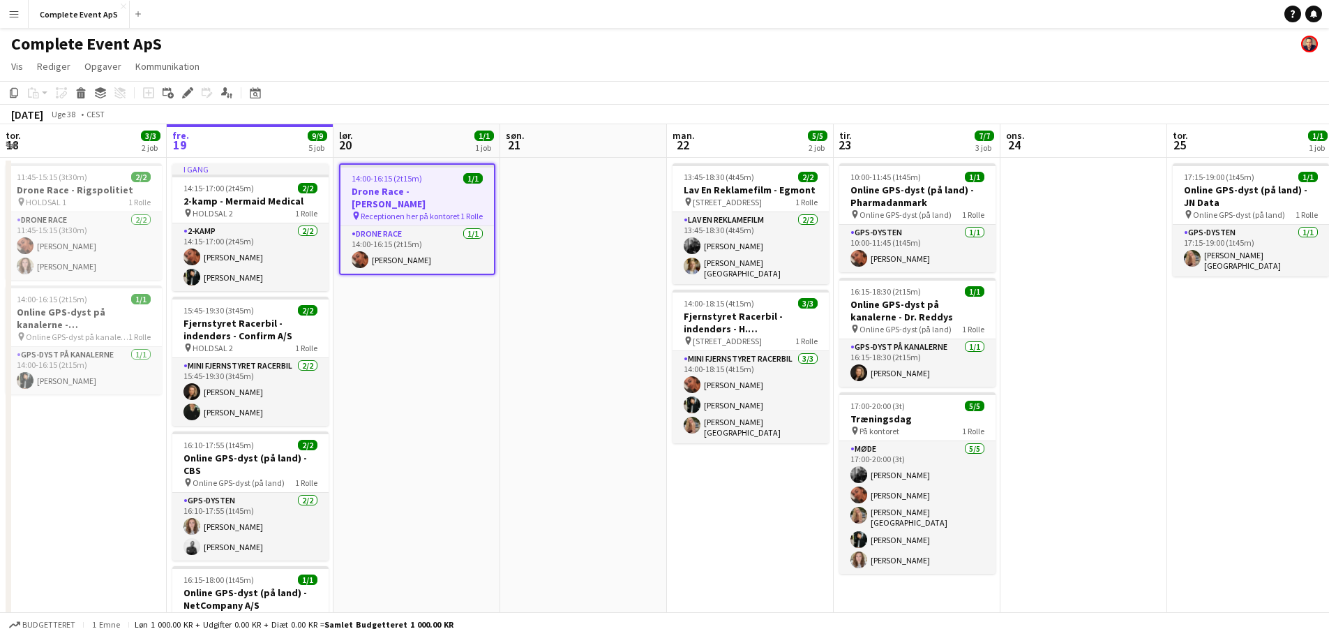
click at [435, 170] on app-job-card "14:00-16:15 (2t15m) 1/1 Drone Race - Michael Wernebo pin Receptionen her på kon…" at bounding box center [417, 219] width 156 height 112
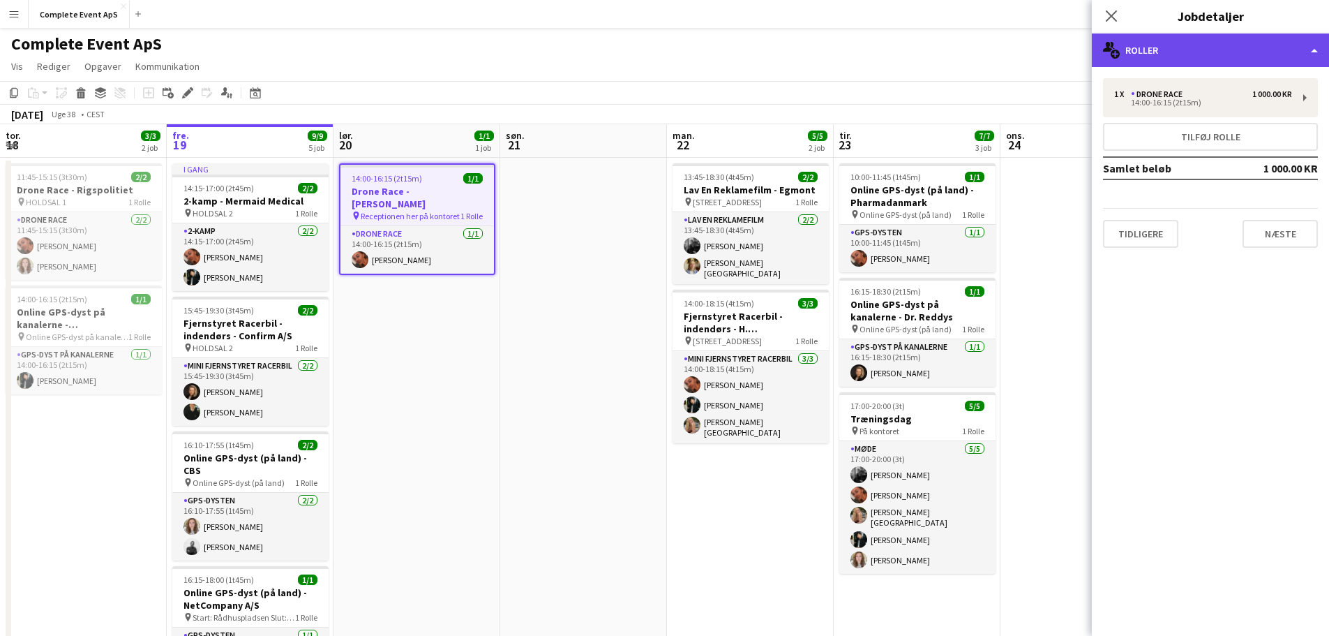
click at [1156, 48] on div "multiple-users-add Roller" at bounding box center [1210, 49] width 237 height 33
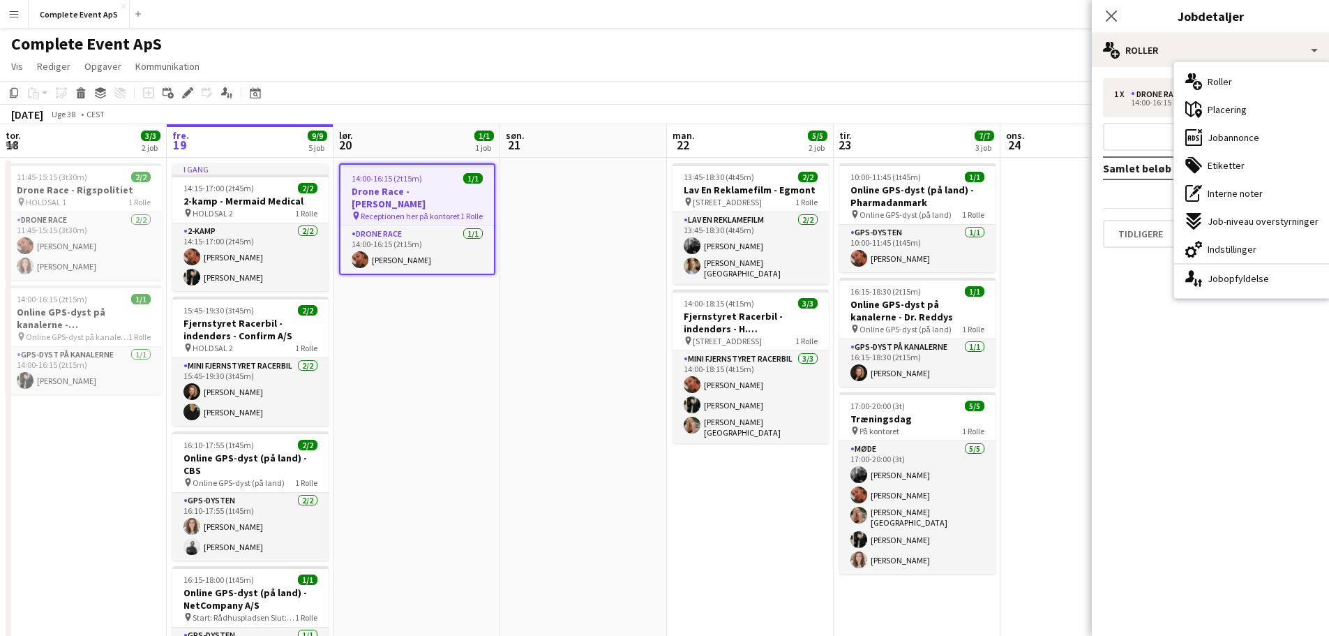
click at [1203, 137] on div "ads-window Jobannonce" at bounding box center [1252, 138] width 156 height 28
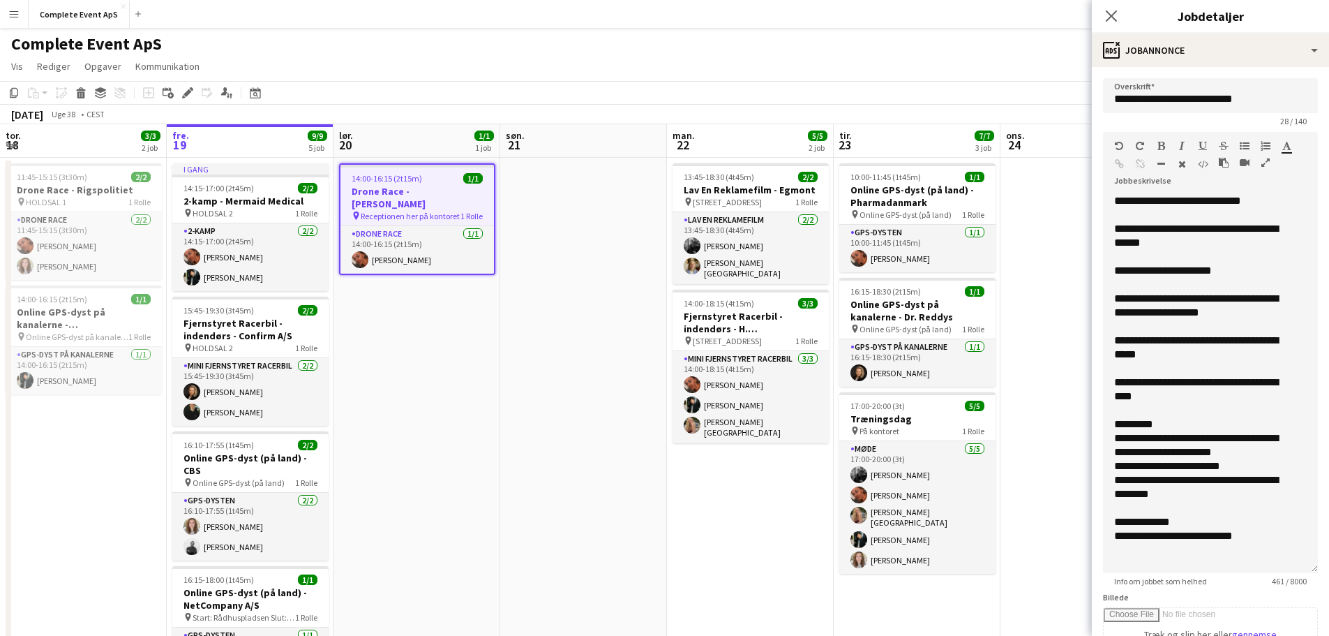
drag, startPoint x: 1294, startPoint y: 286, endPoint x: 1281, endPoint y: 581, distance: 295.4
click at [1281, 581] on app-form-group "**********" at bounding box center [1210, 359] width 215 height 454
click at [528, 355] on app-date-cell at bounding box center [583, 507] width 167 height 698
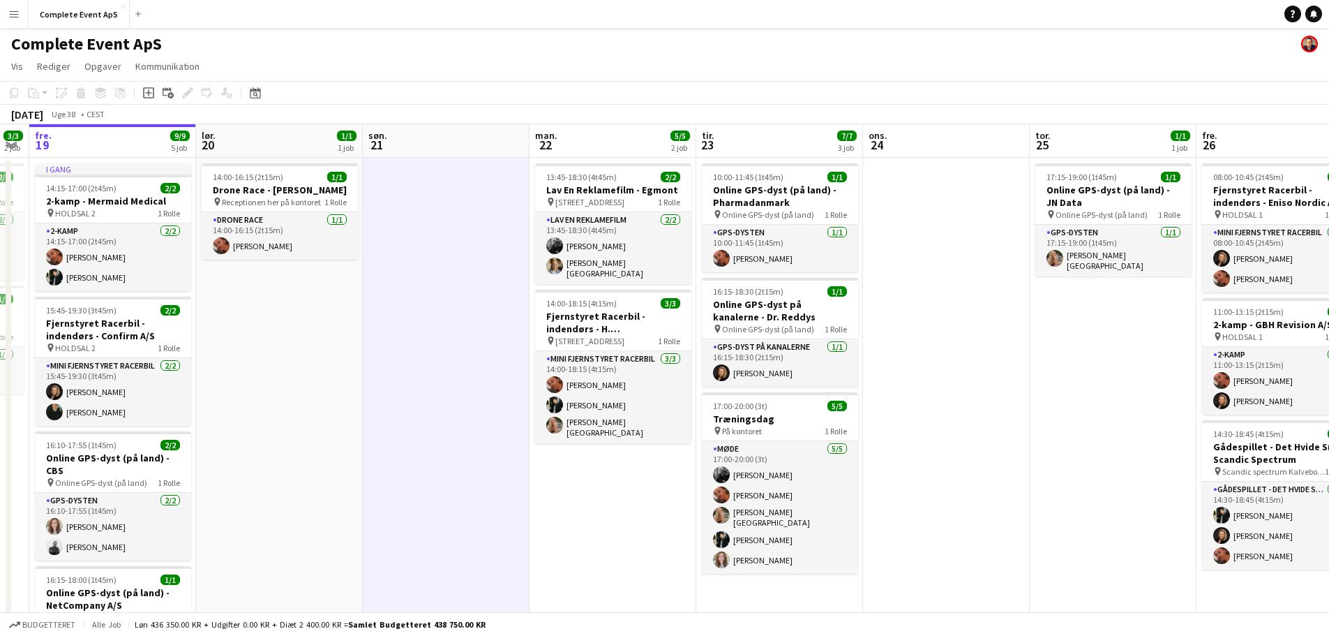
drag, startPoint x: 1123, startPoint y: 329, endPoint x: 990, endPoint y: 312, distance: 133.7
click at [990, 312] on app-calendar-viewport "tir. 16 3/3 1 job ons. 17 1/1 1 job tor. 18 3/3 2 job fre. 19 9/9 5 job lør. 20…" at bounding box center [664, 489] width 1329 height 731
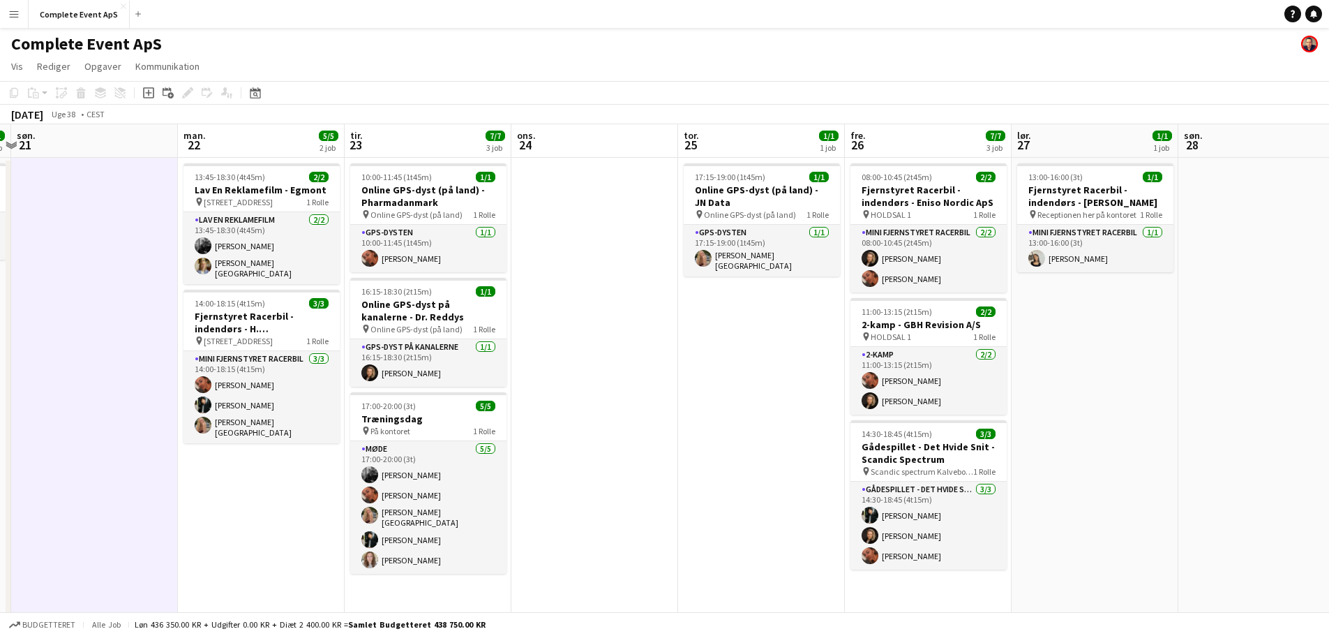
drag, startPoint x: 758, startPoint y: 352, endPoint x: 682, endPoint y: 350, distance: 75.4
click at [682, 350] on app-calendar-viewport "tor. 18 3/3 2 job fre. 19 9/9 5 job lør. 20 1/1 1 job søn. 21 man. 22 5/5 2 job…" at bounding box center [664, 489] width 1329 height 731
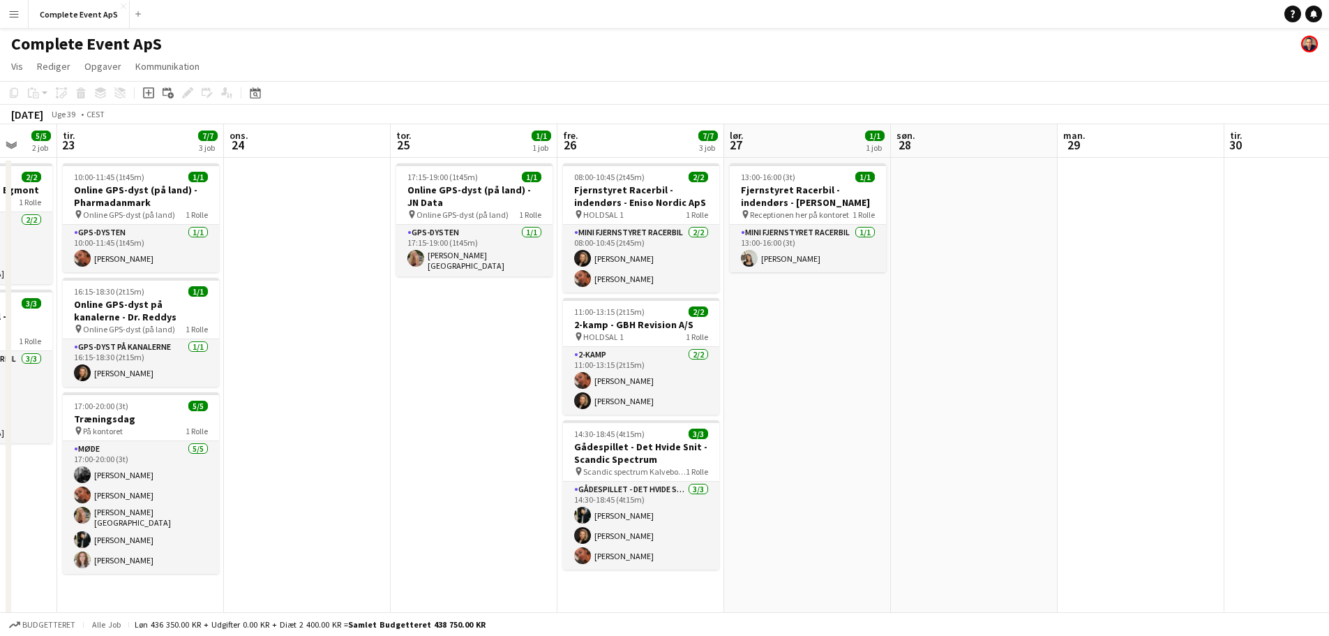
scroll to position [0, 445]
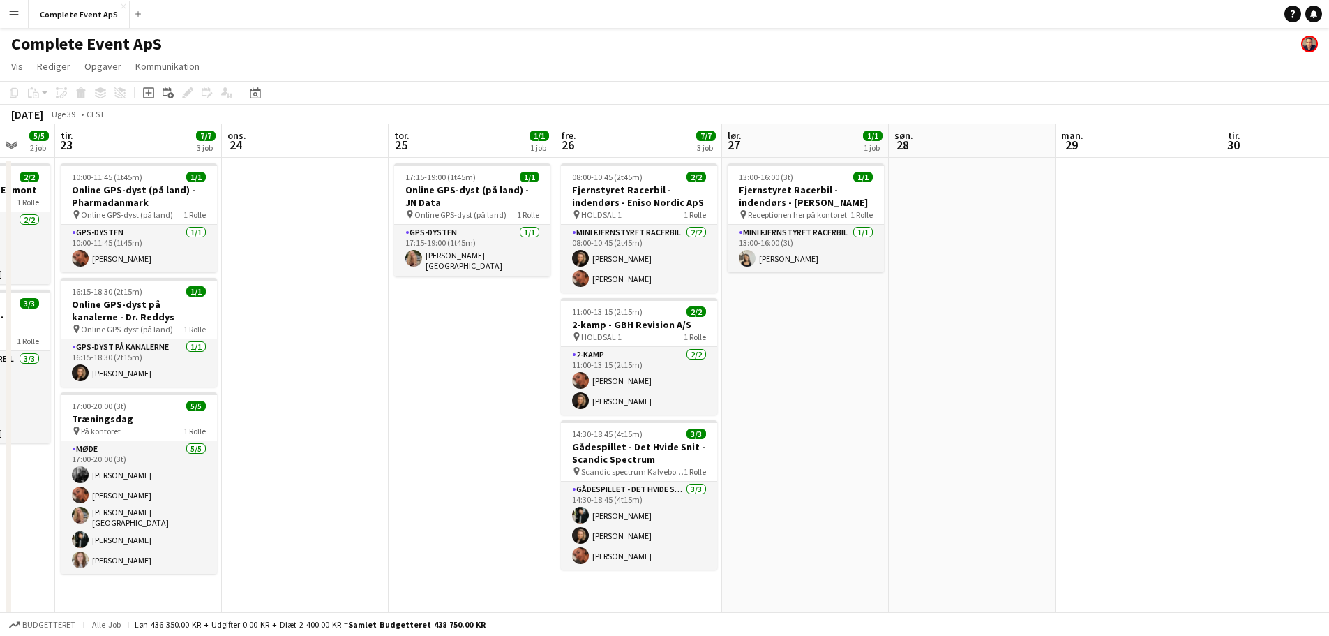
drag, startPoint x: 770, startPoint y: 366, endPoint x: 481, endPoint y: 339, distance: 290.9
click at [481, 339] on app-calendar-viewport "lør. 20 1/1 1 job søn. 21 man. 22 5/5 2 job tir. 23 7/7 3 job ons. 24 tor. 25 1…" at bounding box center [664, 489] width 1329 height 731
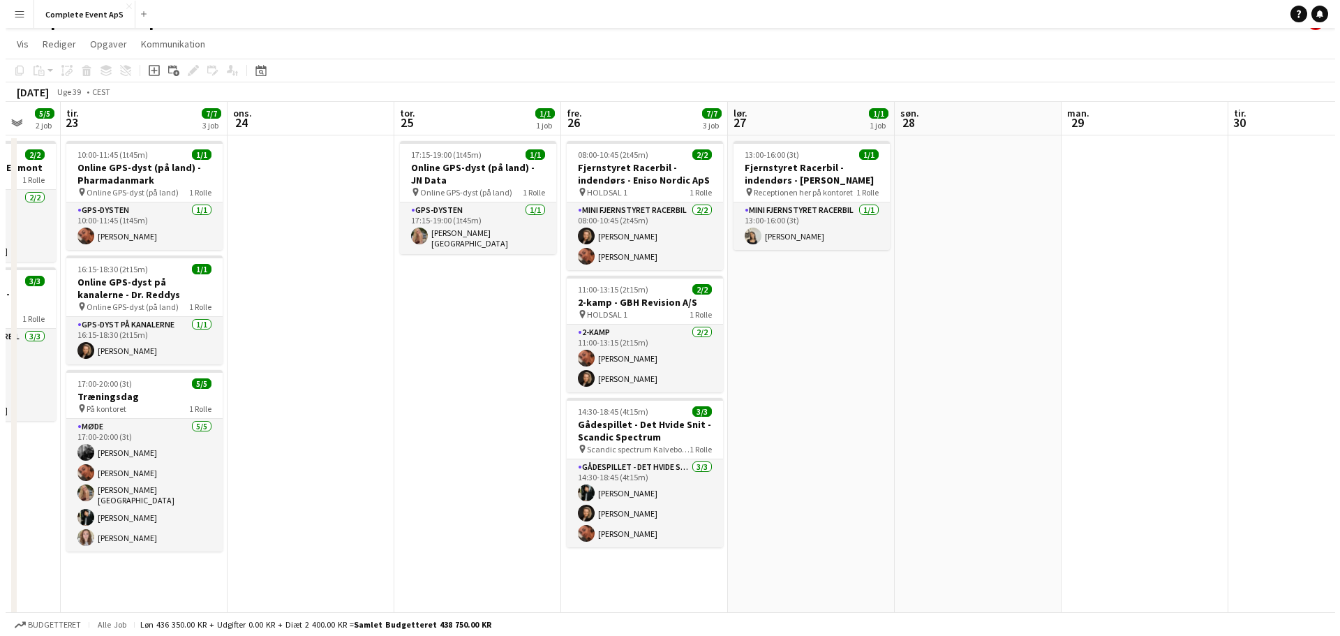
scroll to position [0, 0]
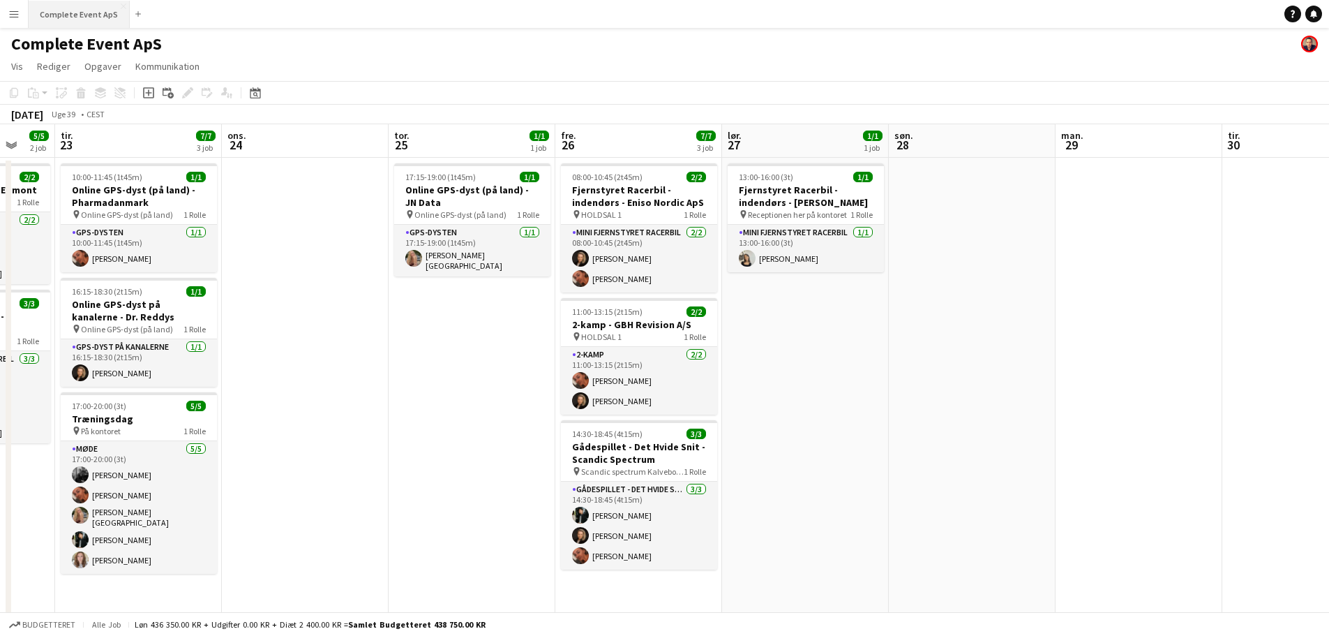
click at [93, 18] on button "Complete Event ApS Luk" at bounding box center [79, 14] width 101 height 27
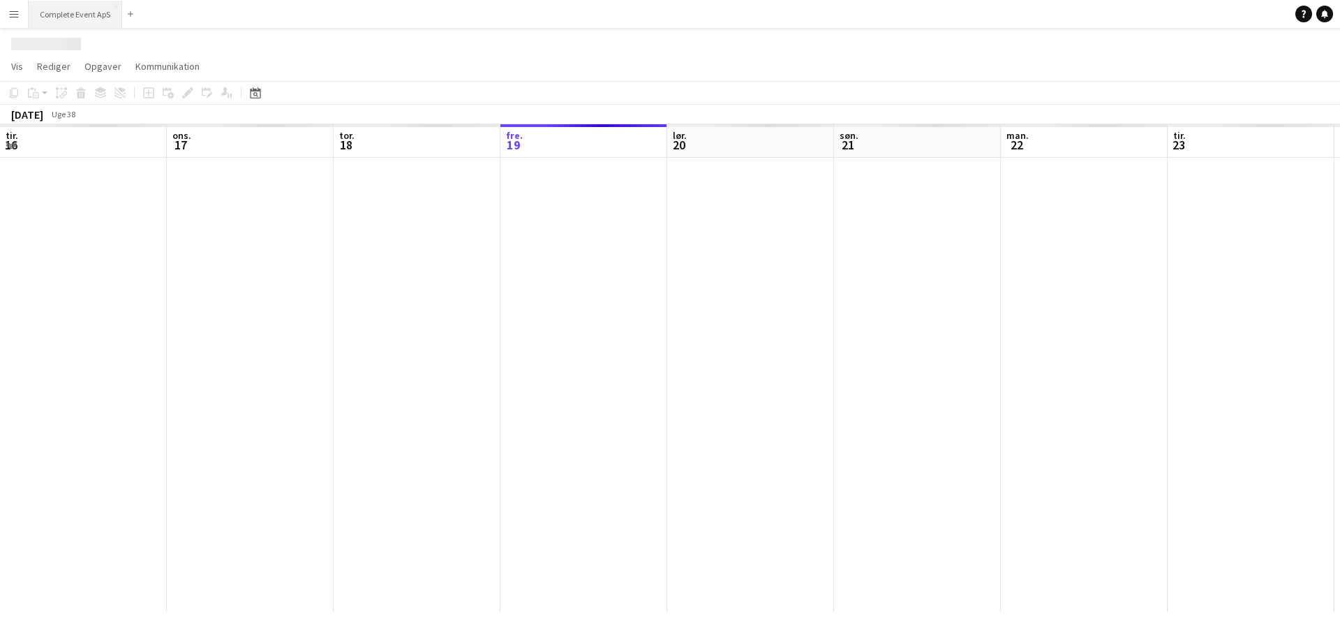
scroll to position [0, 334]
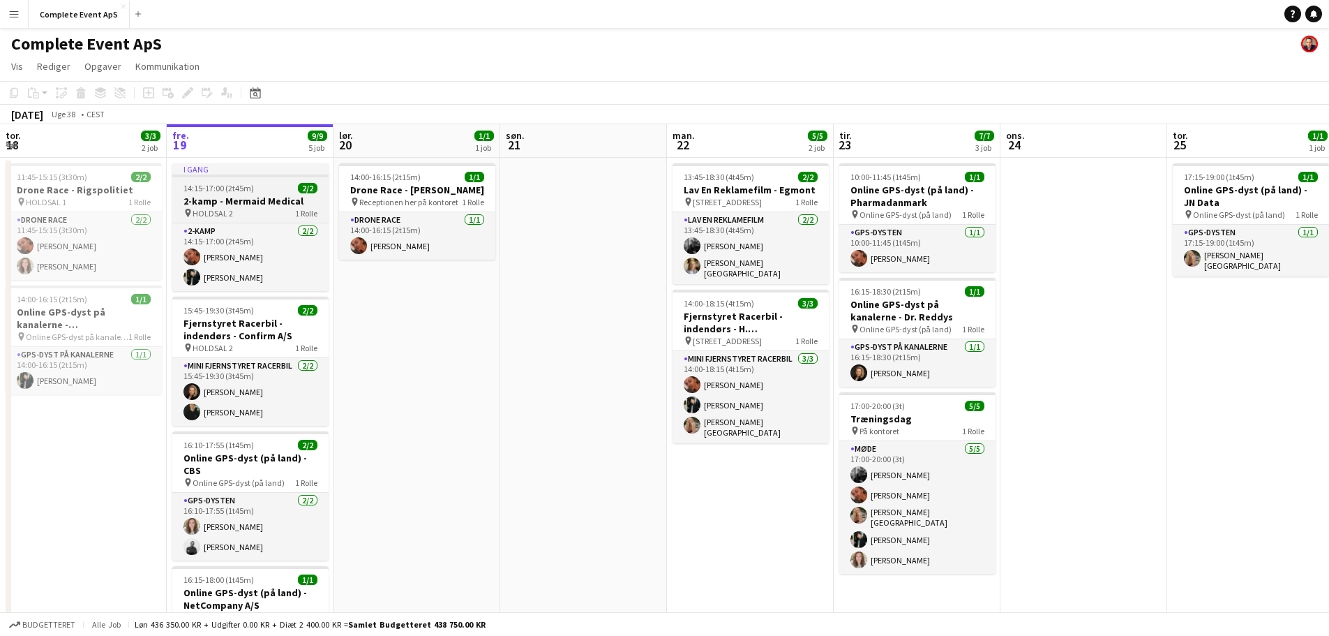
click at [261, 190] on div "14:15-17:00 (2t45m) 2/2" at bounding box center [250, 188] width 156 height 10
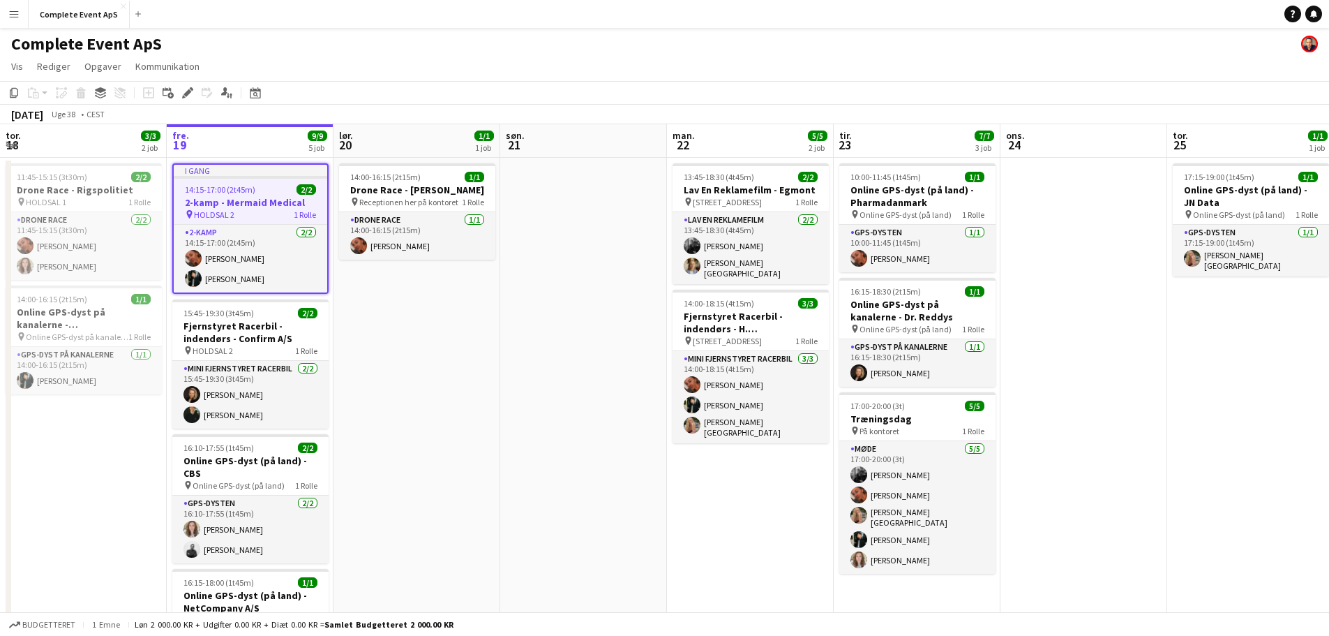
click at [261, 190] on div "14:15-17:00 (2t45m) 2/2" at bounding box center [251, 189] width 154 height 10
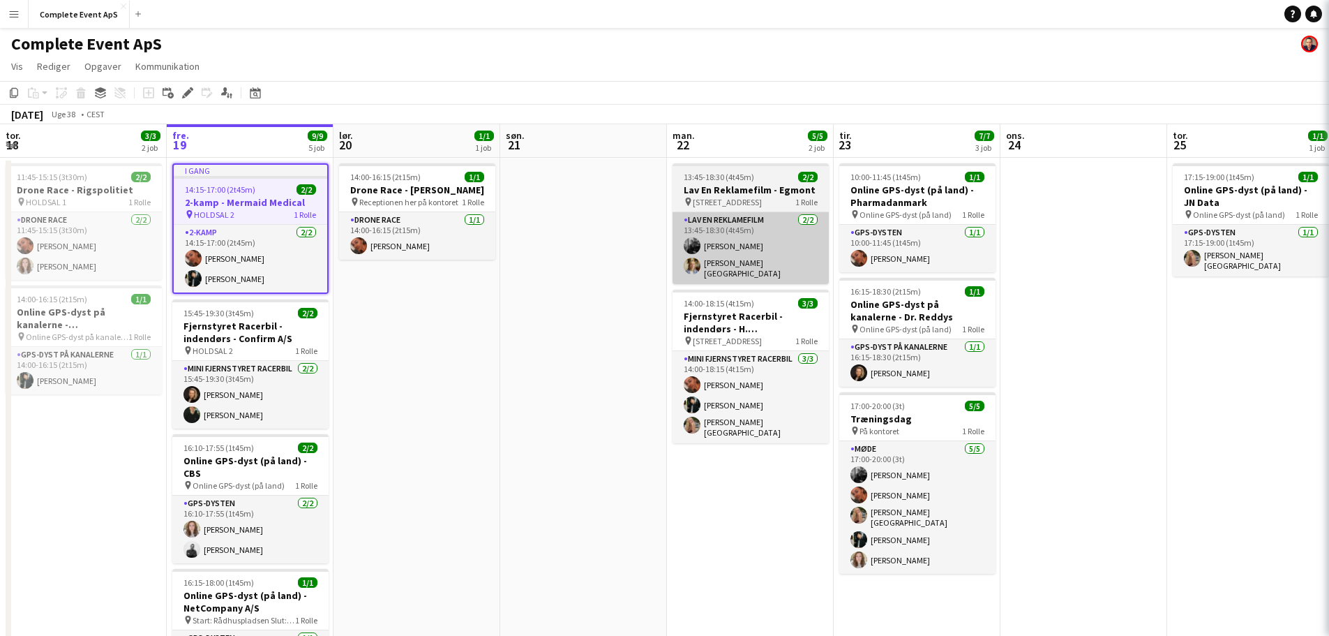
type input "**********"
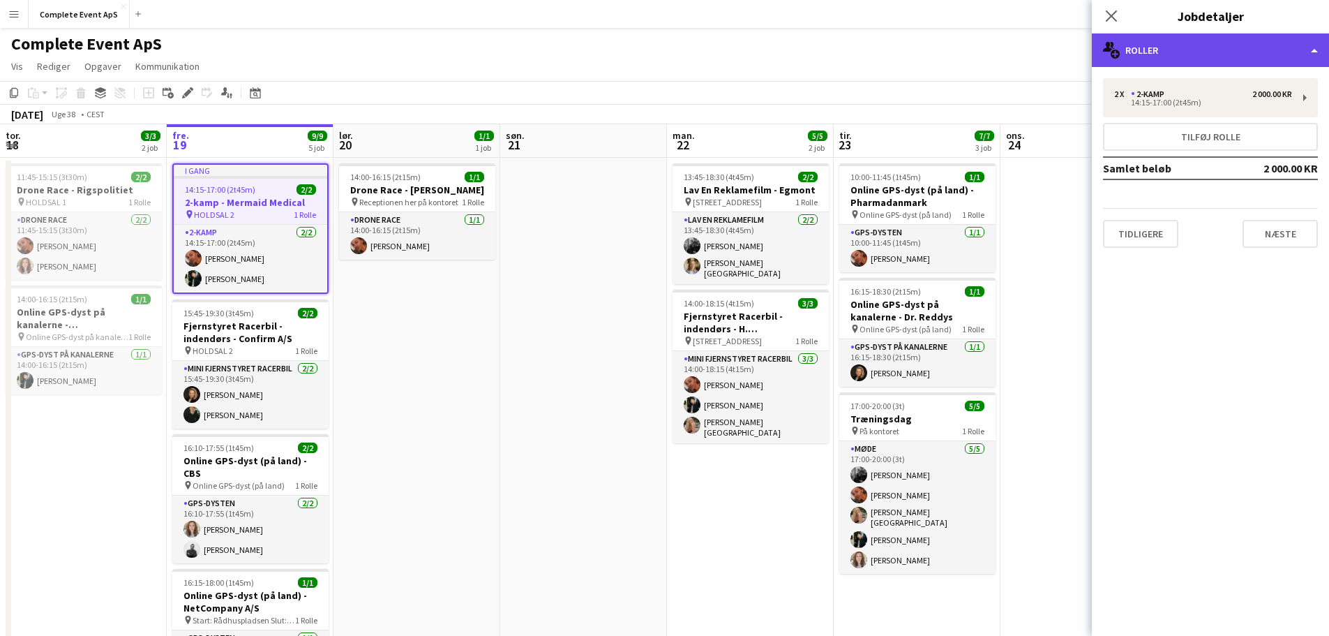
click at [1158, 58] on div "multiple-users-add Roller" at bounding box center [1210, 49] width 237 height 33
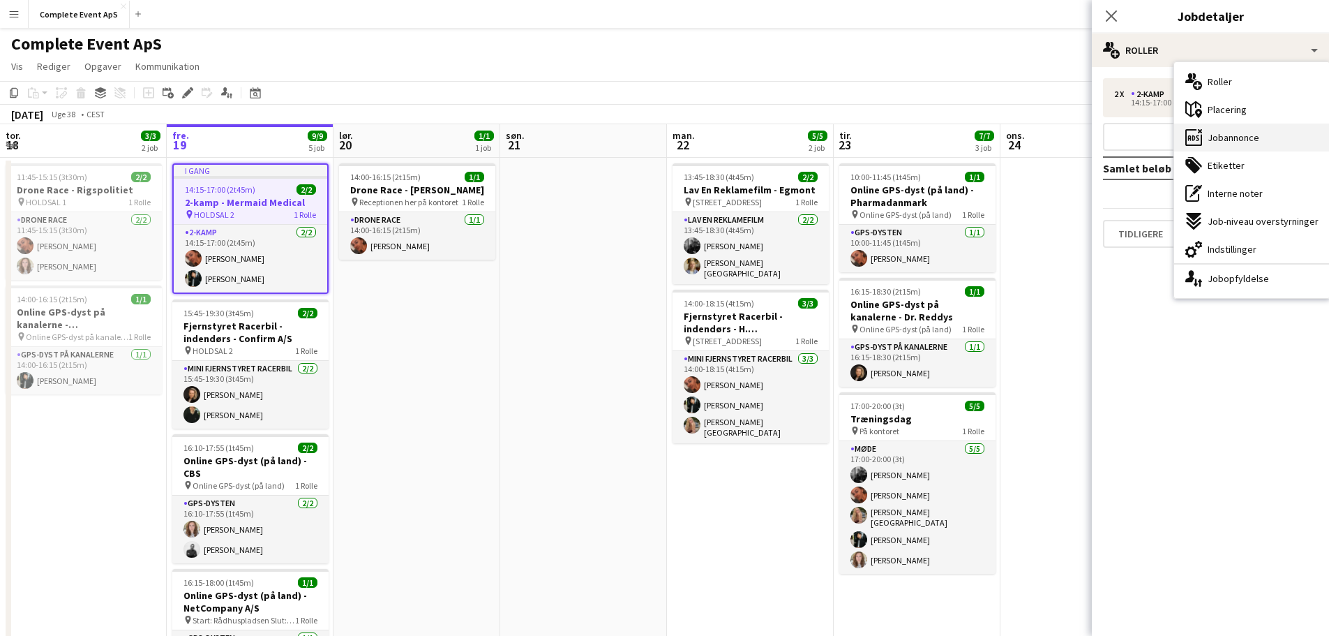
click at [1219, 131] on span "Jobannonce" at bounding box center [1234, 137] width 52 height 13
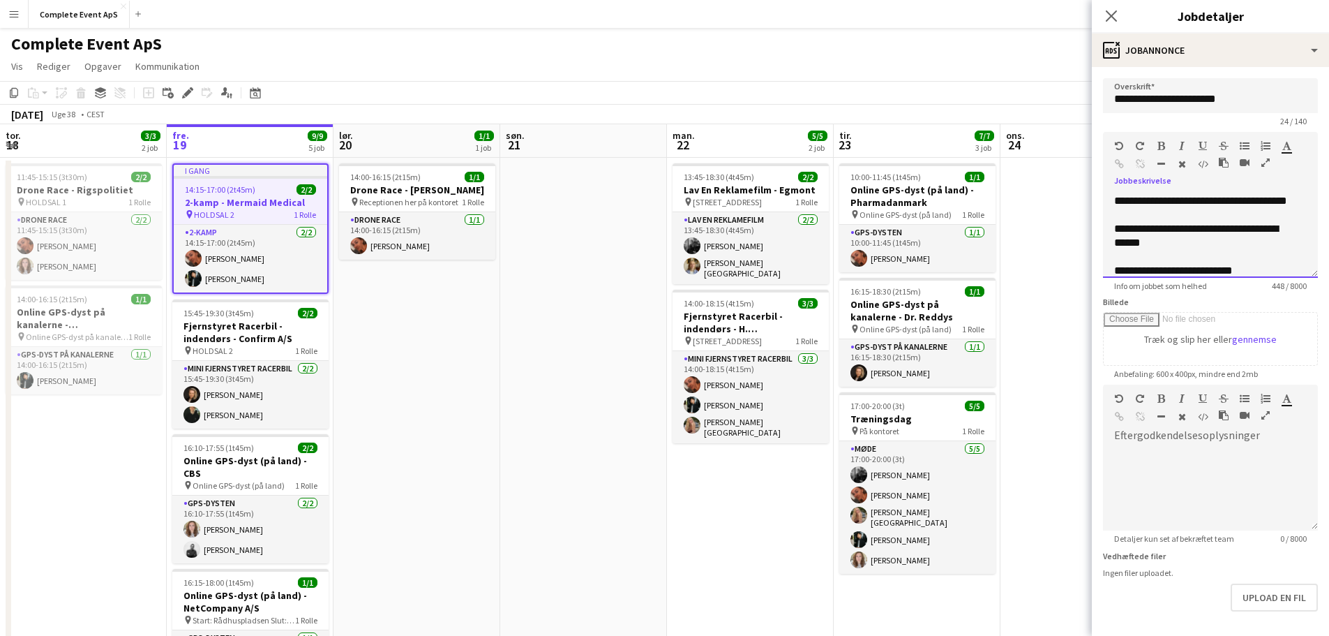
click at [1303, 277] on div "**********" at bounding box center [1210, 236] width 215 height 84
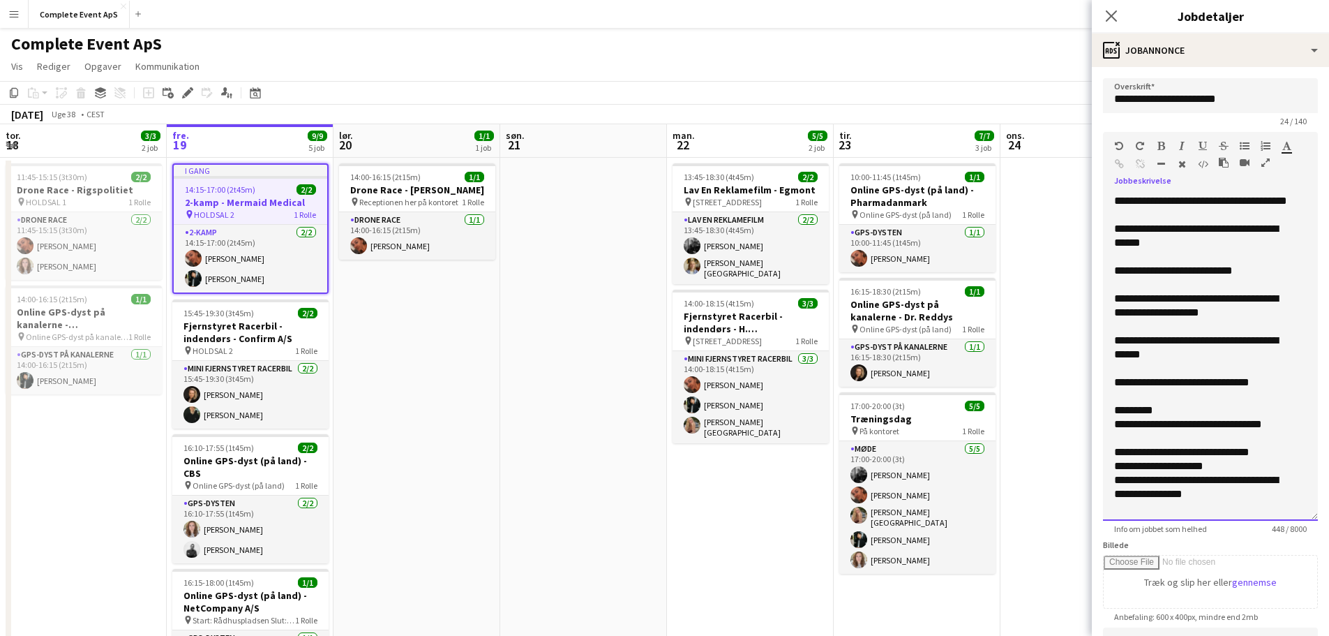
drag, startPoint x: 1305, startPoint y: 271, endPoint x: 1289, endPoint y: 514, distance: 243.4
click at [1289, 514] on div "**********" at bounding box center [1210, 357] width 215 height 327
click at [538, 307] on app-date-cell at bounding box center [583, 507] width 167 height 698
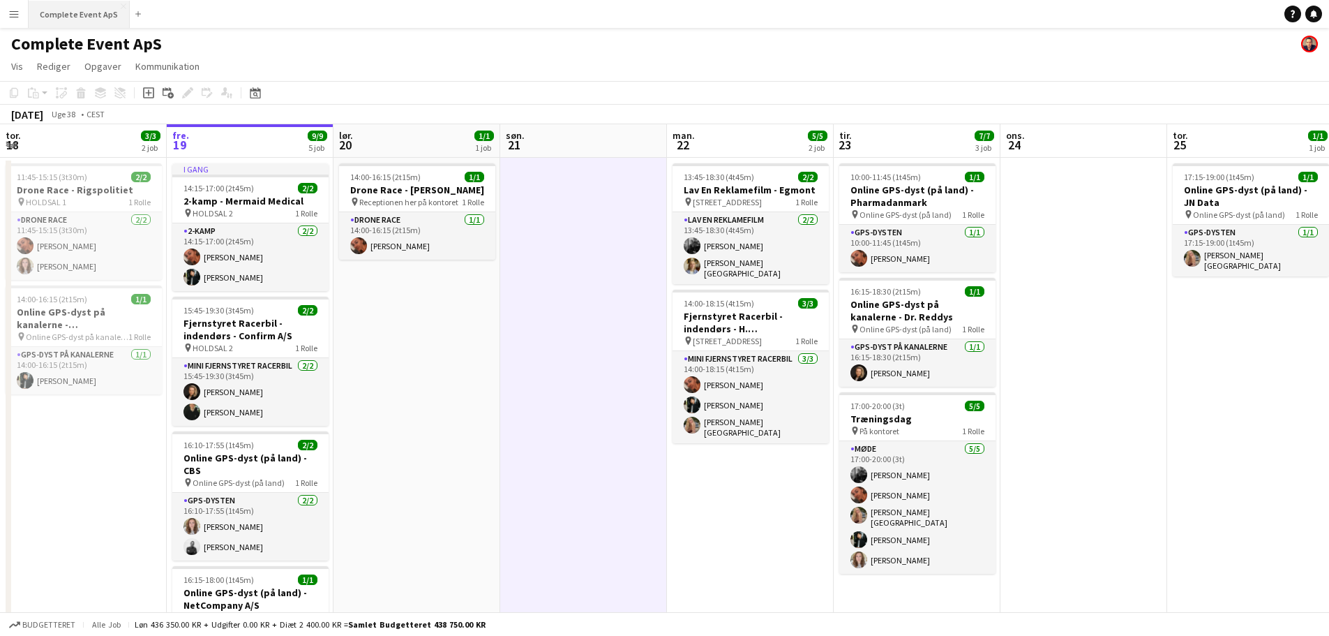
click at [77, 14] on button "Complete Event ApS Luk" at bounding box center [79, 14] width 101 height 27
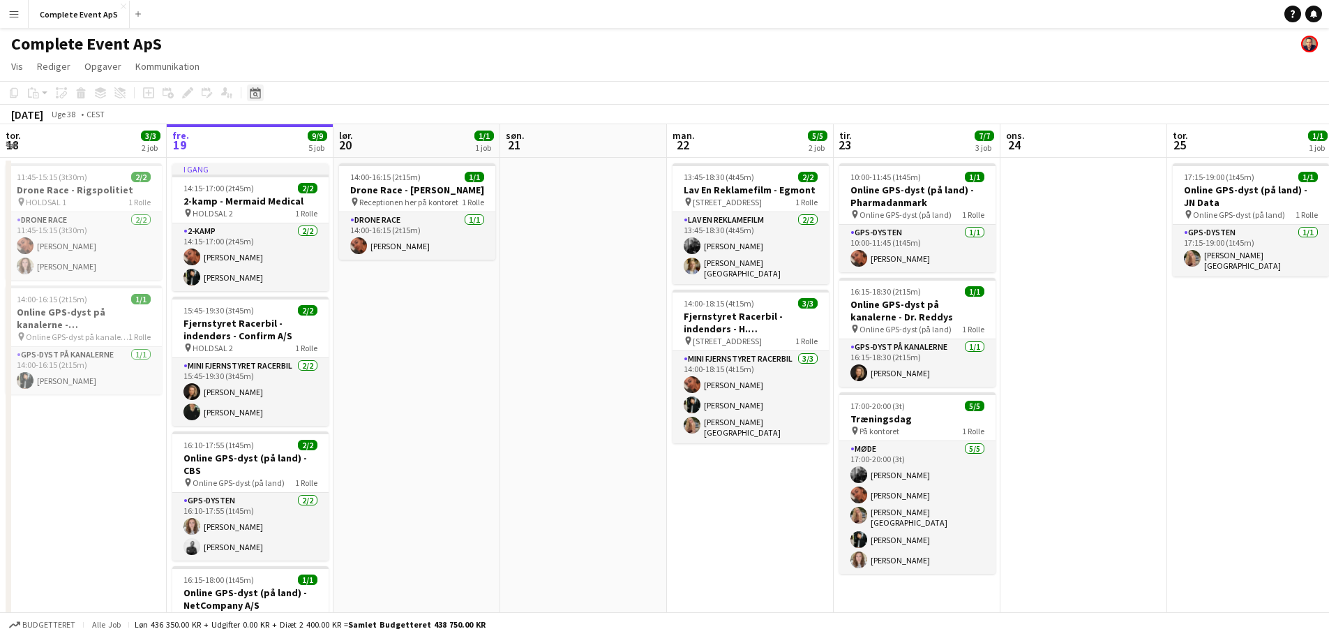
click at [262, 87] on div "Datovælger" at bounding box center [255, 92] width 17 height 17
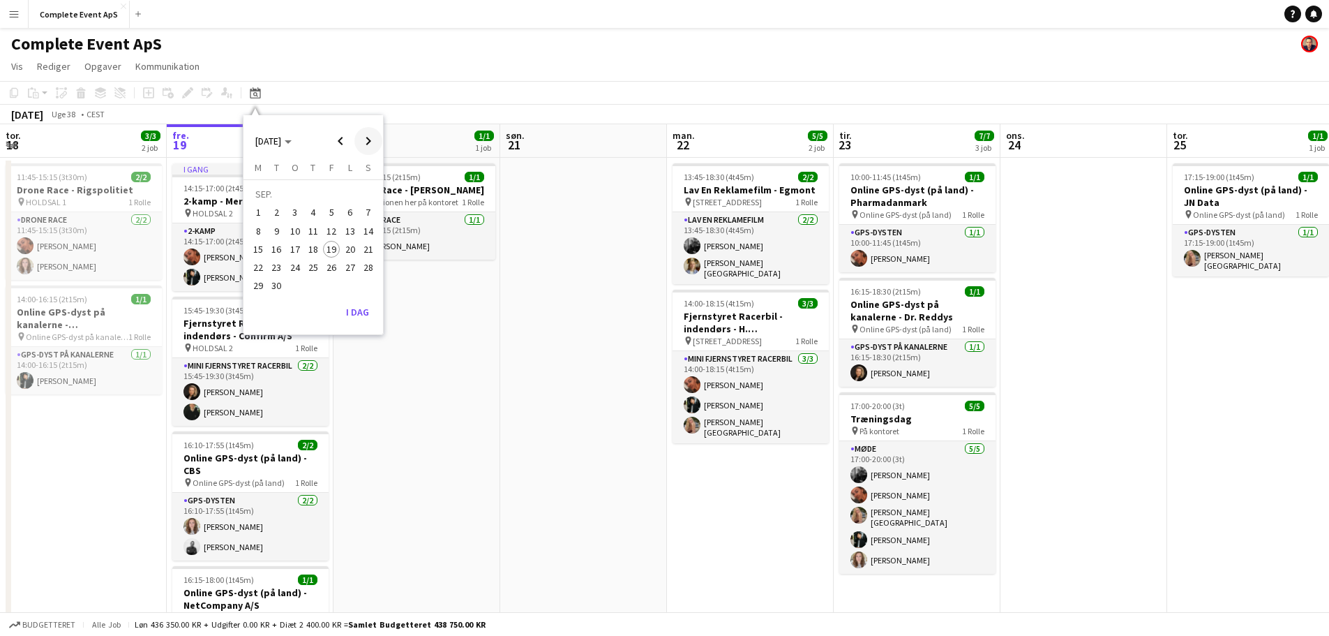
click at [364, 145] on span "Next month" at bounding box center [368, 141] width 28 height 28
click at [274, 227] on span "7" at bounding box center [277, 231] width 17 height 17
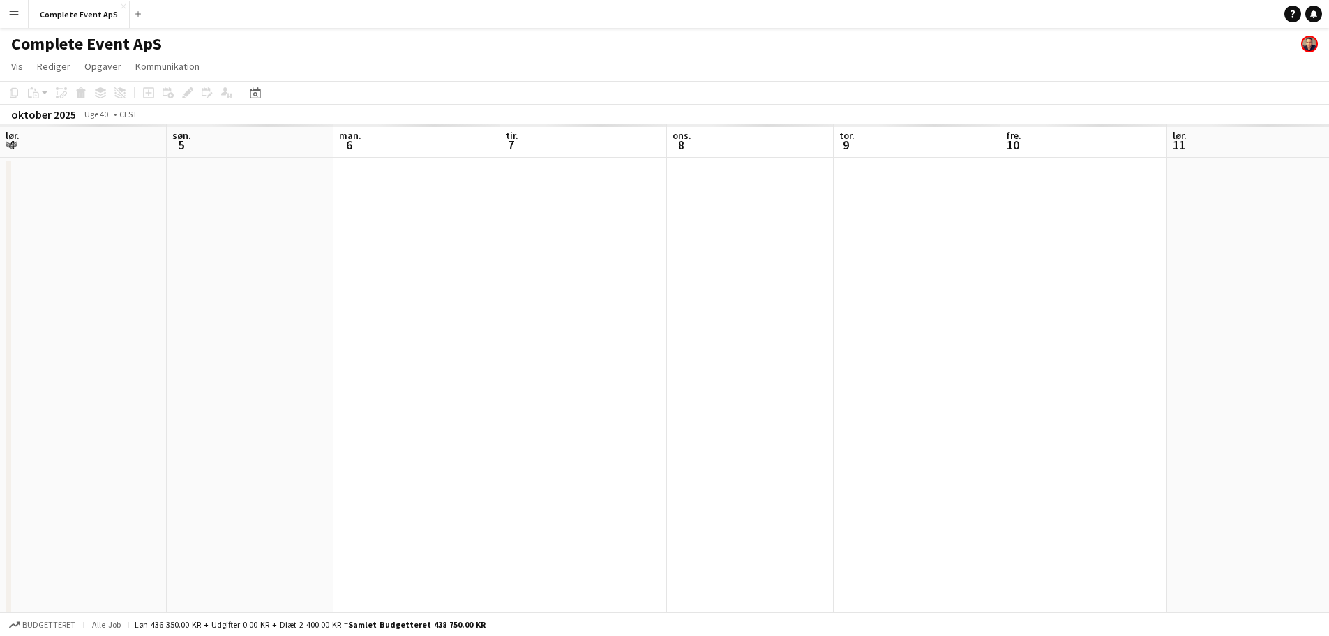
scroll to position [0, 480]
